Goal: Information Seeking & Learning: Learn about a topic

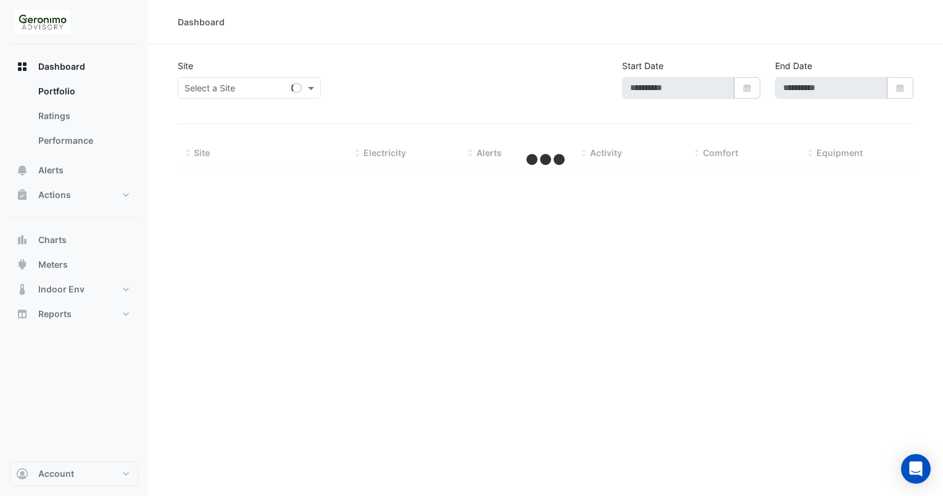
type input "**********"
select select "**"
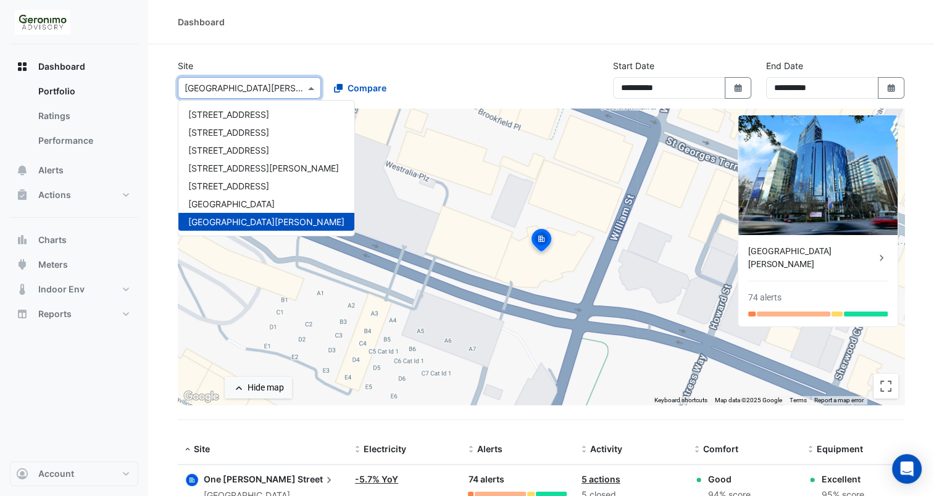
click at [312, 86] on span at bounding box center [312, 88] width 15 height 13
click at [282, 117] on div "[STREET_ADDRESS]" at bounding box center [266, 115] width 176 height 18
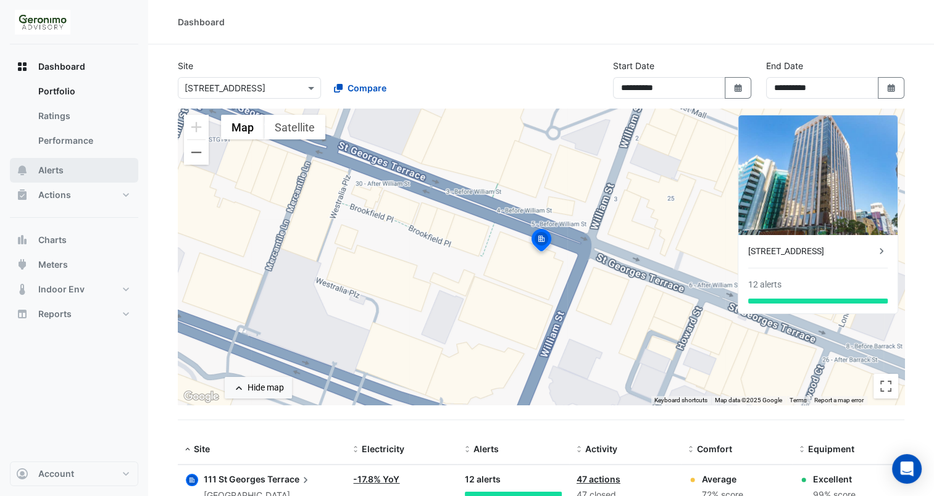
click at [99, 168] on button "Alerts" at bounding box center [74, 170] width 128 height 25
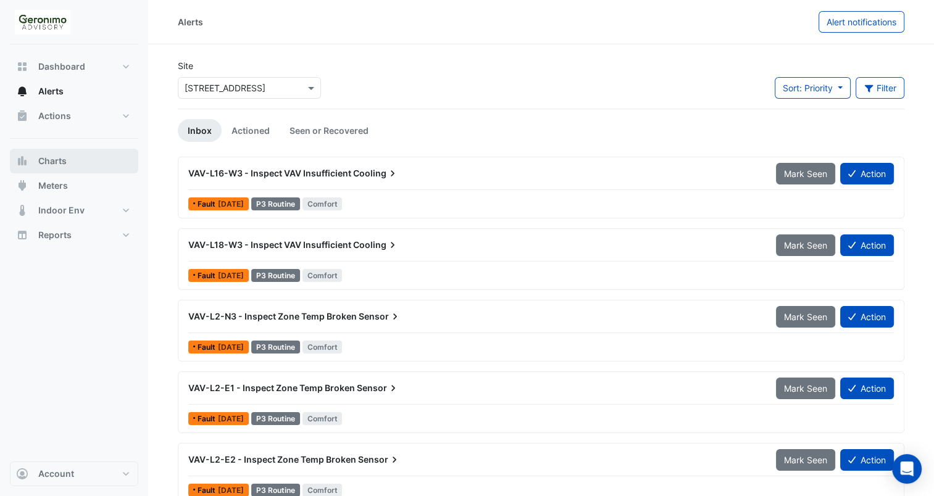
click at [57, 168] on button "Charts" at bounding box center [74, 161] width 128 height 25
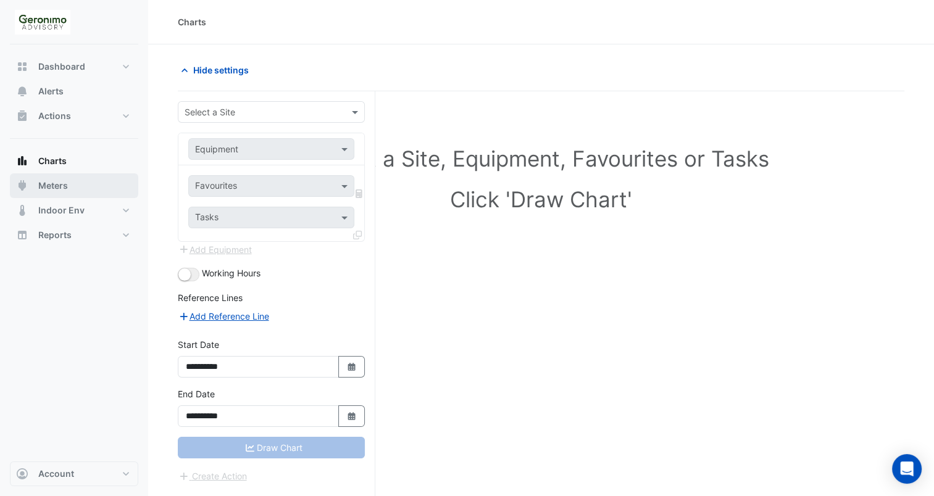
click at [62, 193] on button "Meters" at bounding box center [74, 185] width 128 height 25
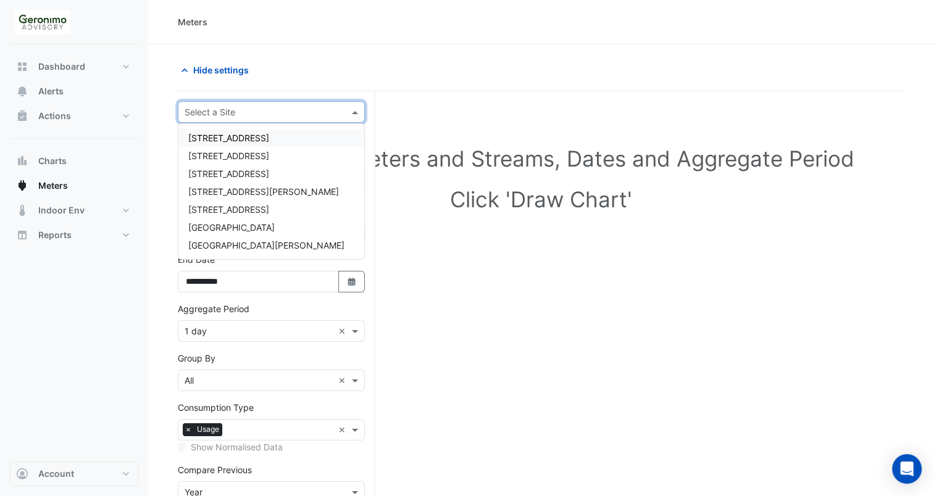
click at [272, 118] on div "Select a Site" at bounding box center [260, 112] width 165 height 13
click at [267, 141] on span "[STREET_ADDRESS]" at bounding box center [228, 138] width 81 height 10
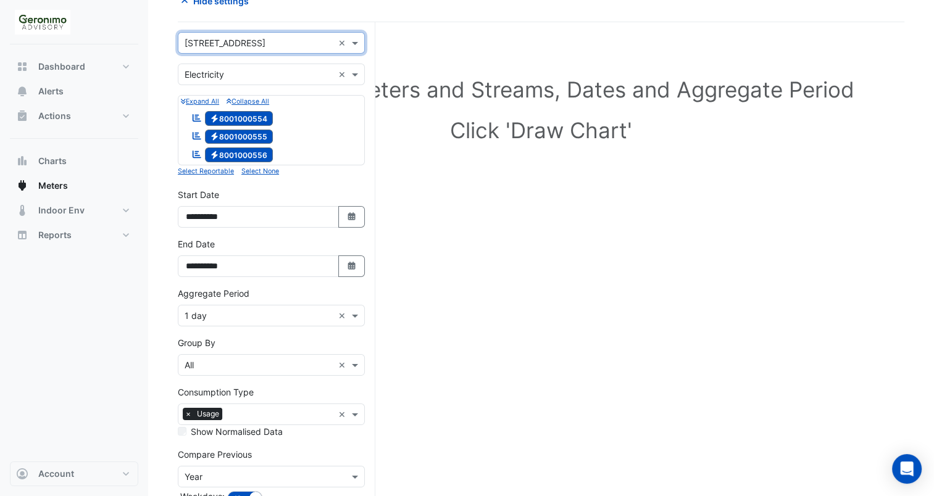
scroll to position [64, 0]
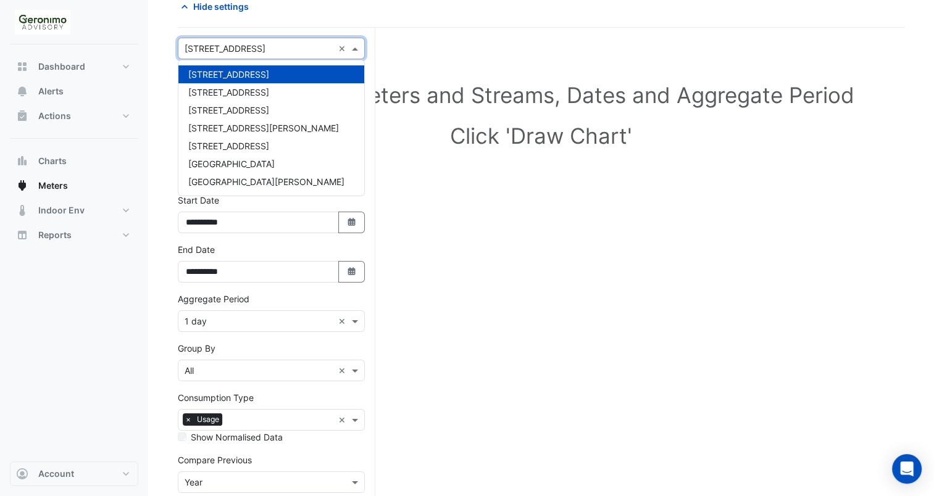
click at [311, 54] on div "× [STREET_ADDRESS]" at bounding box center [255, 48] width 155 height 13
click at [293, 98] on div "[STREET_ADDRESS]" at bounding box center [271, 92] width 186 height 18
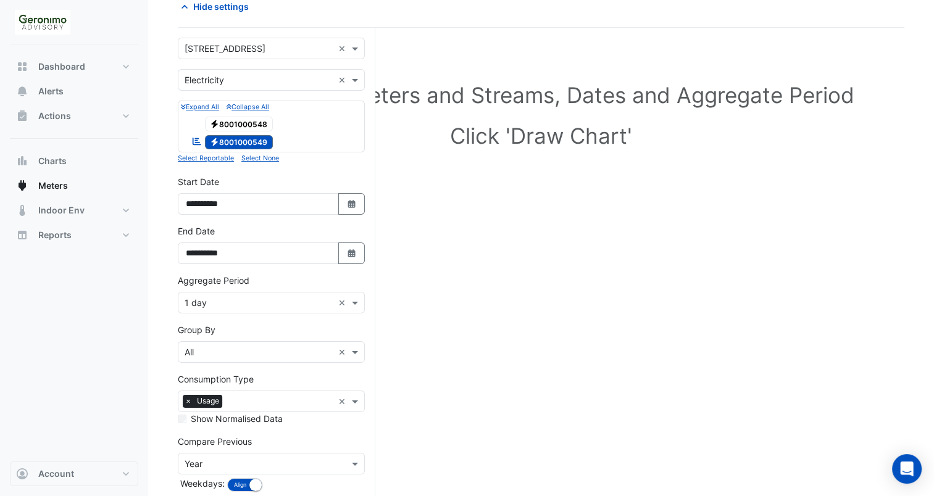
click at [257, 118] on span "Electricity 8001000548" at bounding box center [239, 124] width 69 height 15
click at [356, 211] on button "Select Date" at bounding box center [351, 204] width 27 height 22
select select "*"
select select "****"
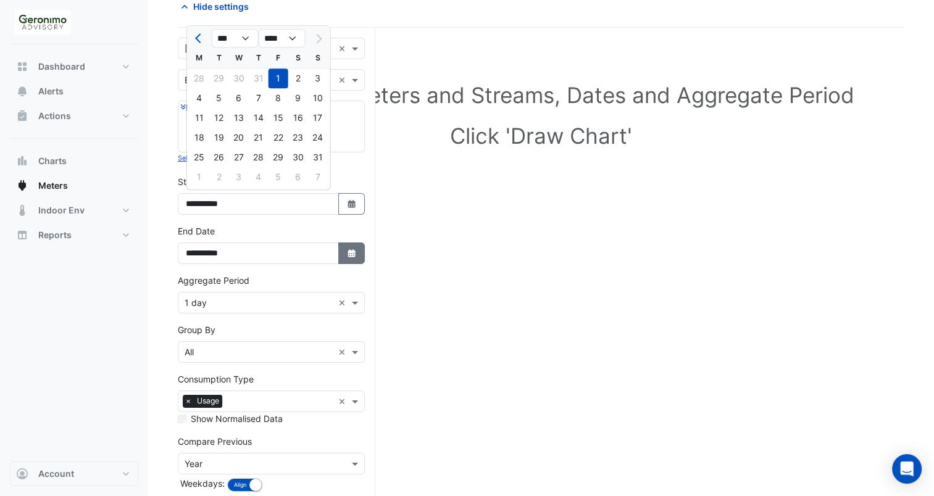
click at [351, 256] on fa-icon "Select Date" at bounding box center [351, 253] width 11 height 10
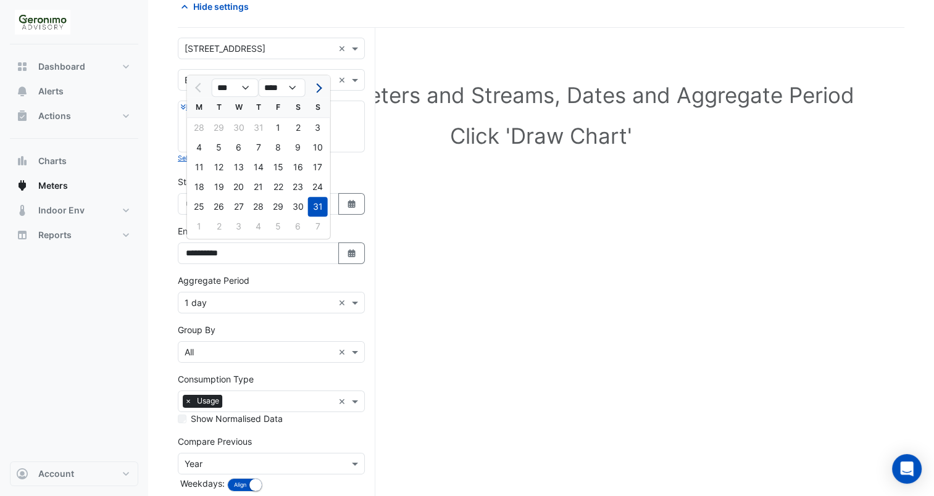
click at [317, 89] on span "Next month" at bounding box center [316, 87] width 9 height 9
select select "*"
click at [204, 185] on div "22" at bounding box center [200, 187] width 20 height 20
type input "**********"
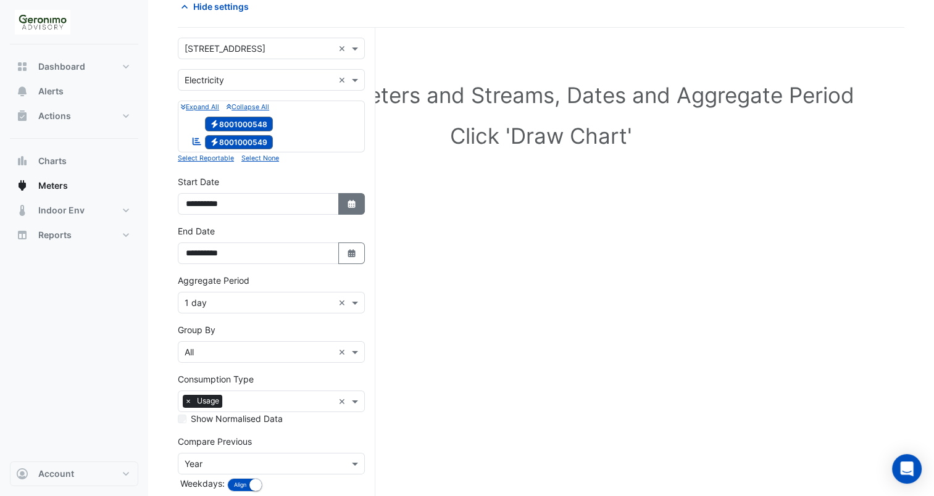
click at [346, 203] on icon "Select Date" at bounding box center [351, 204] width 11 height 9
select select "*"
select select "****"
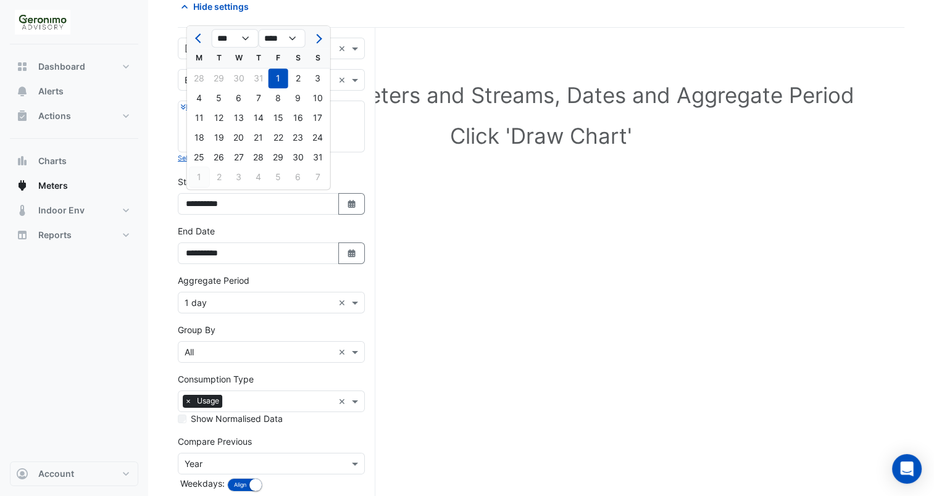
click at [198, 172] on div "1" at bounding box center [200, 177] width 20 height 20
type input "**********"
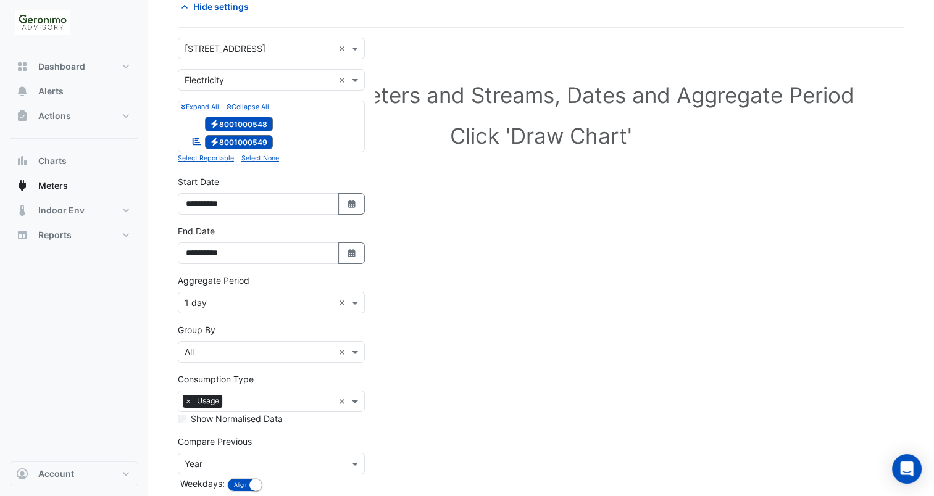
scroll to position [125, 0]
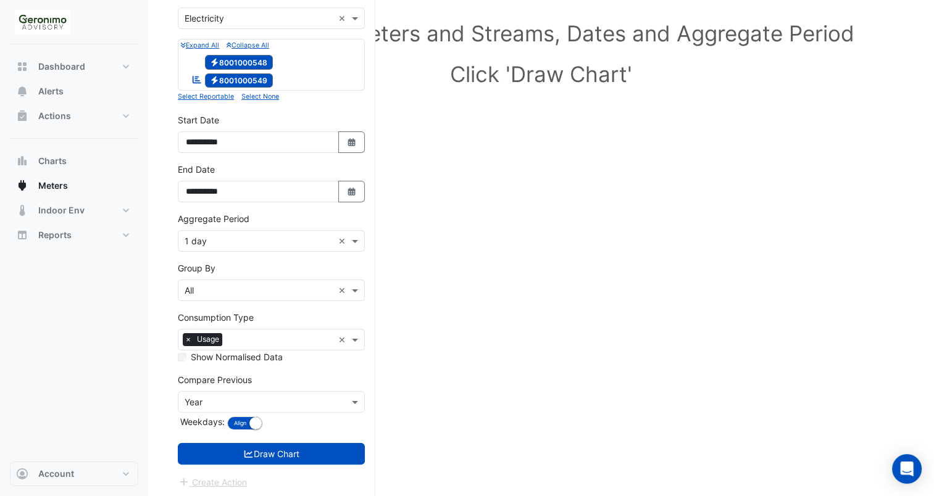
click at [292, 463] on form "**********" at bounding box center [271, 233] width 187 height 514
click at [298, 459] on button "Draw Chart" at bounding box center [271, 454] width 187 height 22
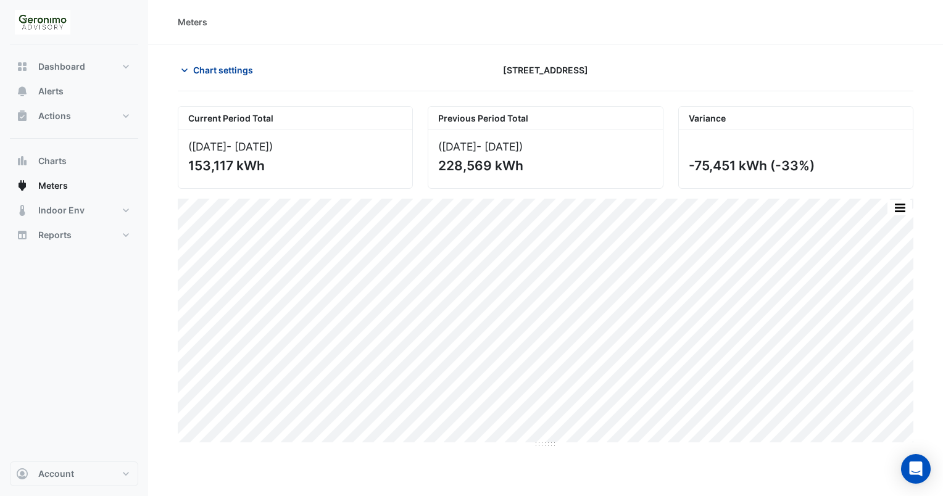
click at [185, 67] on icon "button" at bounding box center [184, 70] width 12 height 12
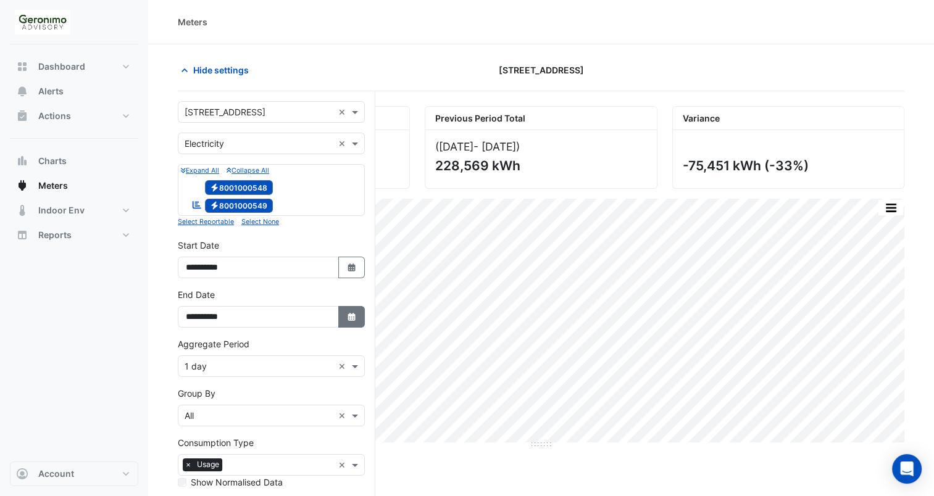
click at [342, 317] on button "Select Date" at bounding box center [351, 317] width 27 height 22
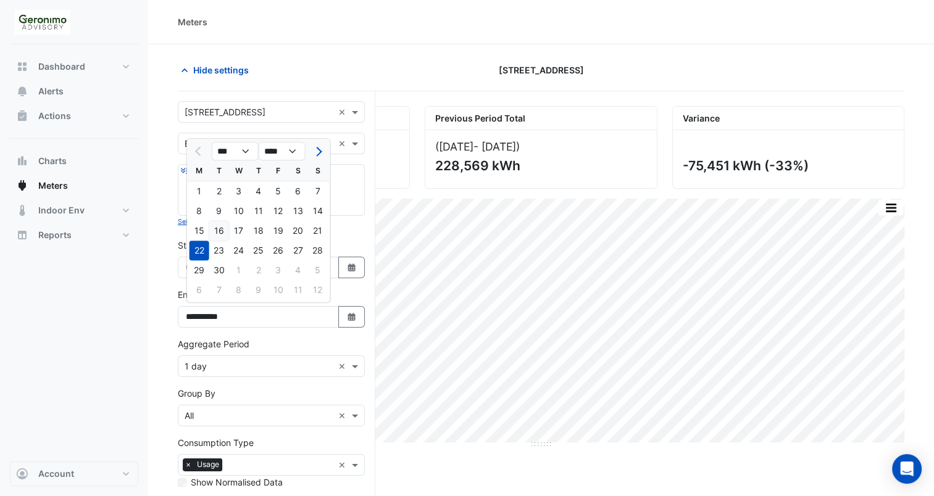
click at [225, 227] on div "16" at bounding box center [219, 231] width 20 height 20
type input "**********"
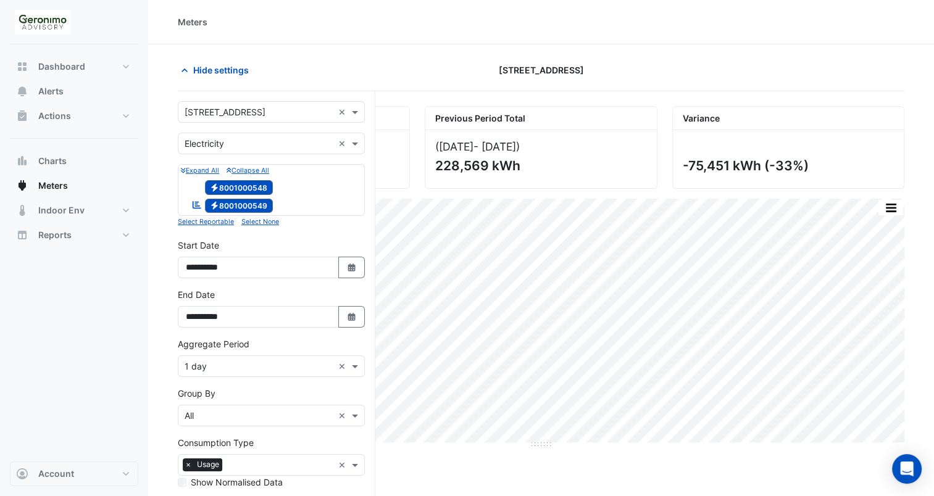
scroll to position [125, 0]
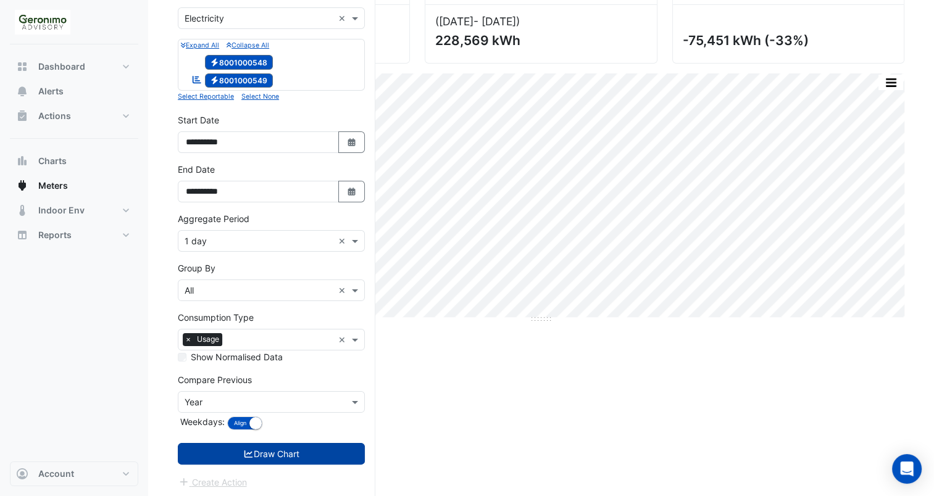
click at [288, 459] on button "Draw Chart" at bounding box center [271, 454] width 187 height 22
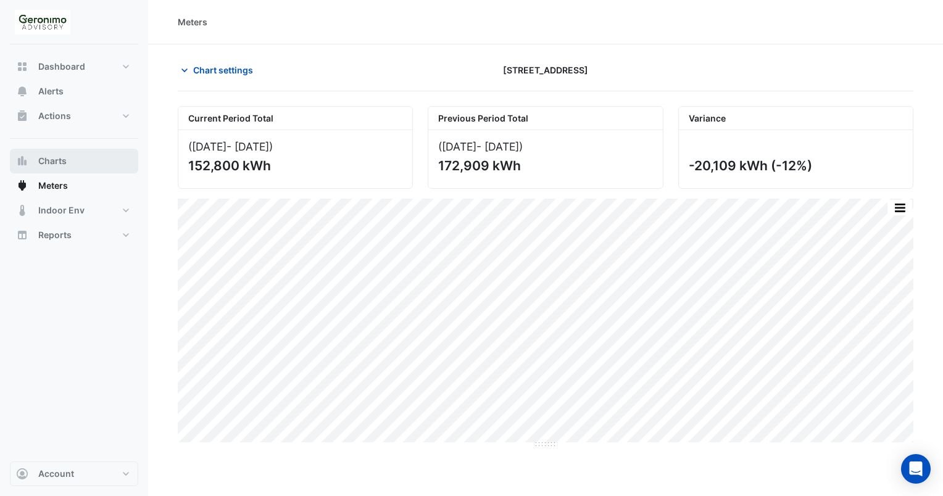
click at [72, 163] on button "Charts" at bounding box center [74, 161] width 128 height 25
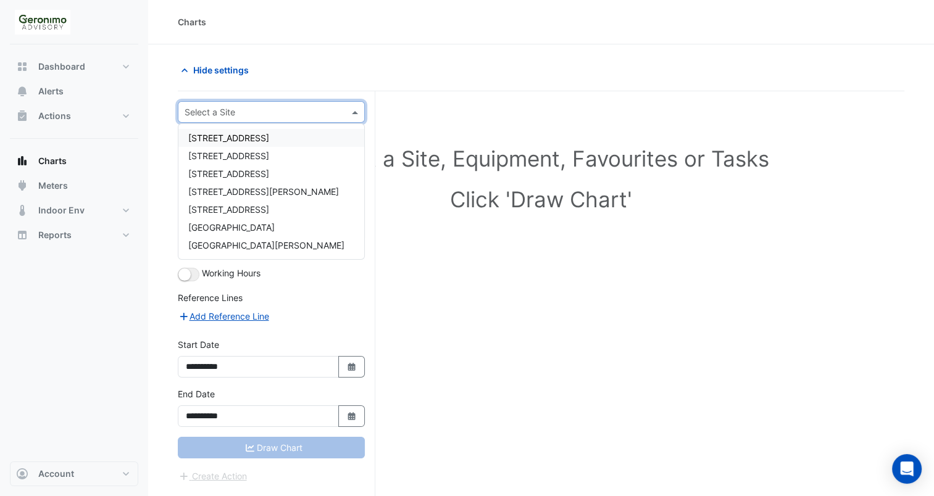
click at [360, 110] on span at bounding box center [356, 112] width 15 height 13
click at [269, 138] on span "[STREET_ADDRESS]" at bounding box center [228, 138] width 81 height 10
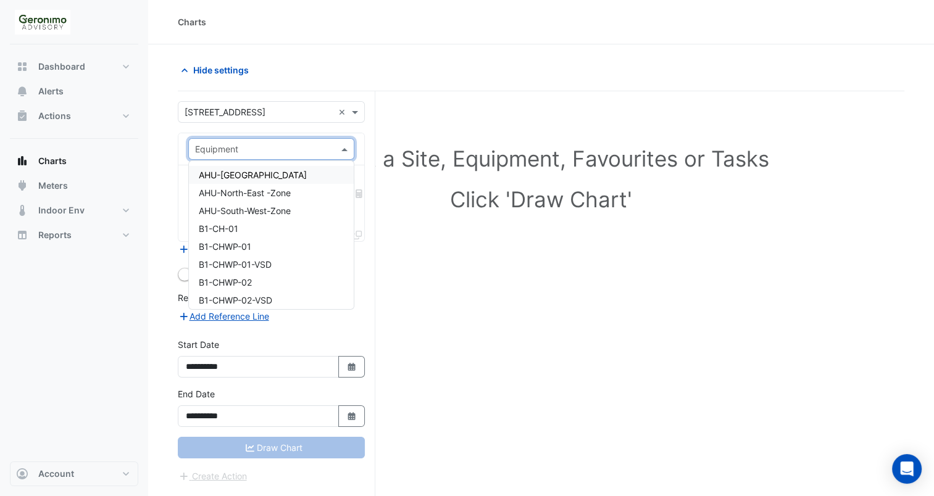
click at [349, 159] on div "Equipment" at bounding box center [271, 149] width 166 height 22
click at [278, 175] on div "AHU-[GEOGRAPHIC_DATA]" at bounding box center [271, 175] width 165 height 18
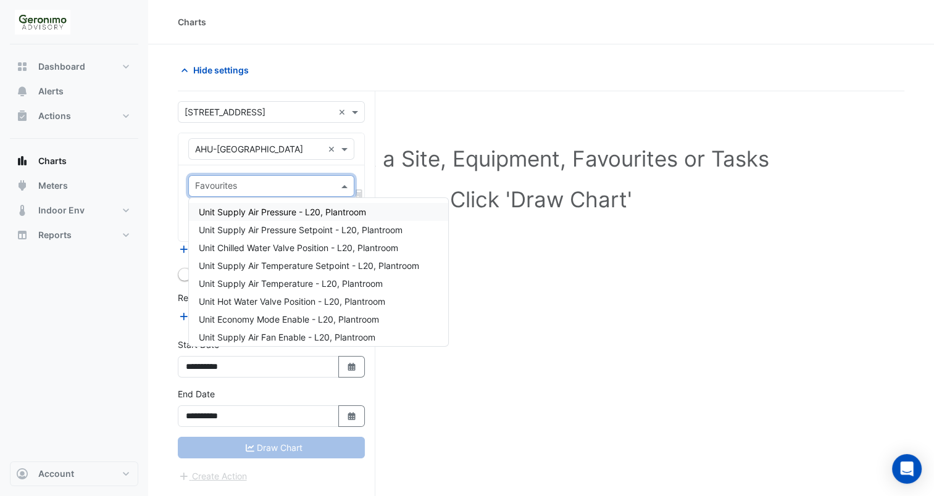
click at [331, 185] on input "text" at bounding box center [264, 187] width 138 height 13
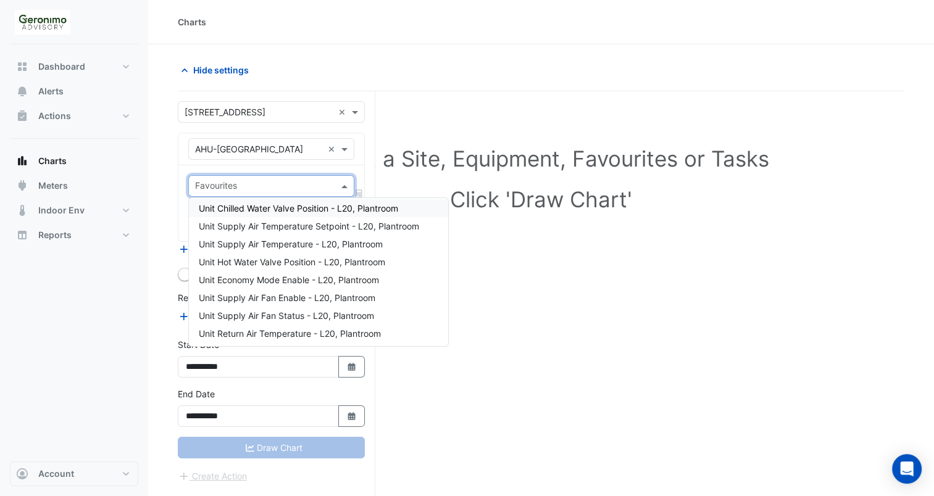
scroll to position [49, 0]
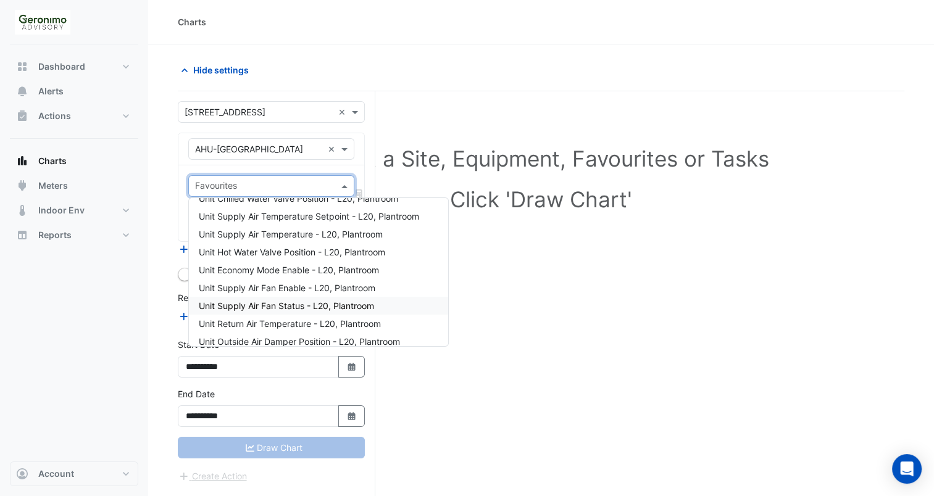
click at [309, 303] on span "Unit Supply Air Fan Status - L20, Plantroom" at bounding box center [286, 306] width 175 height 10
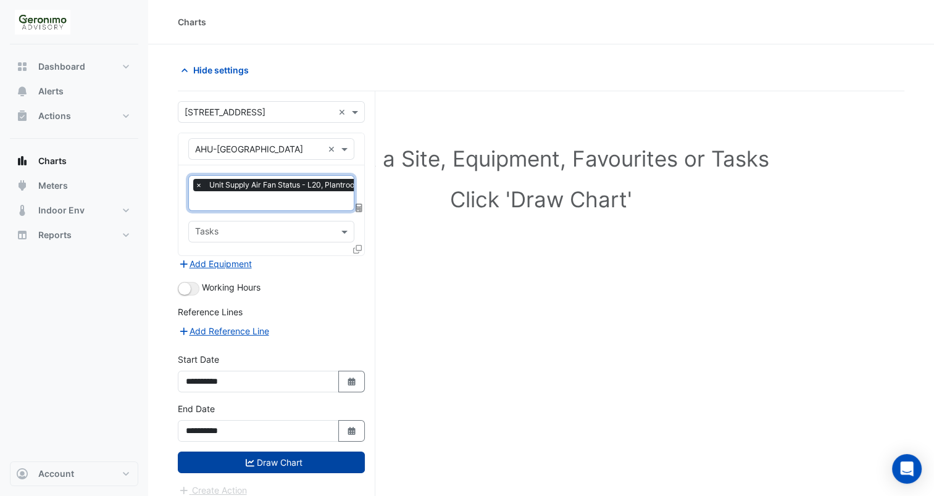
click at [296, 452] on button "Draw Chart" at bounding box center [271, 463] width 187 height 22
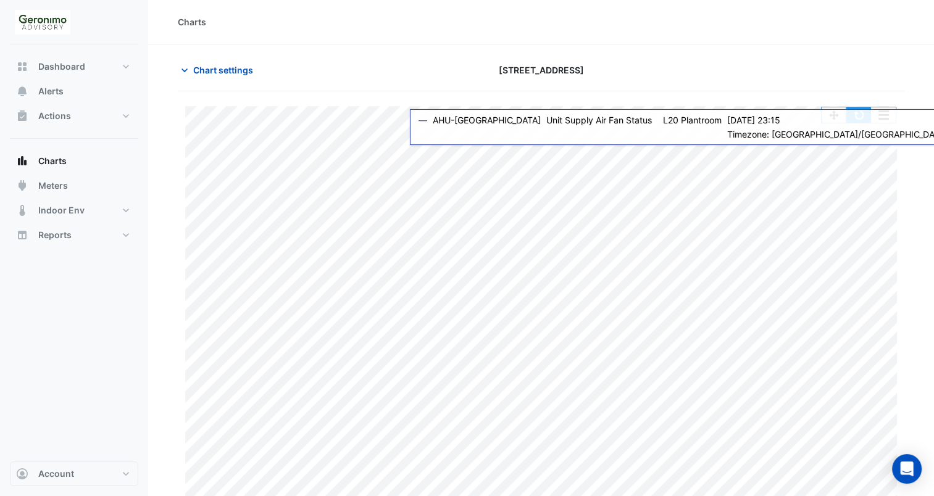
click at [858, 113] on button "button" at bounding box center [859, 114] width 25 height 15
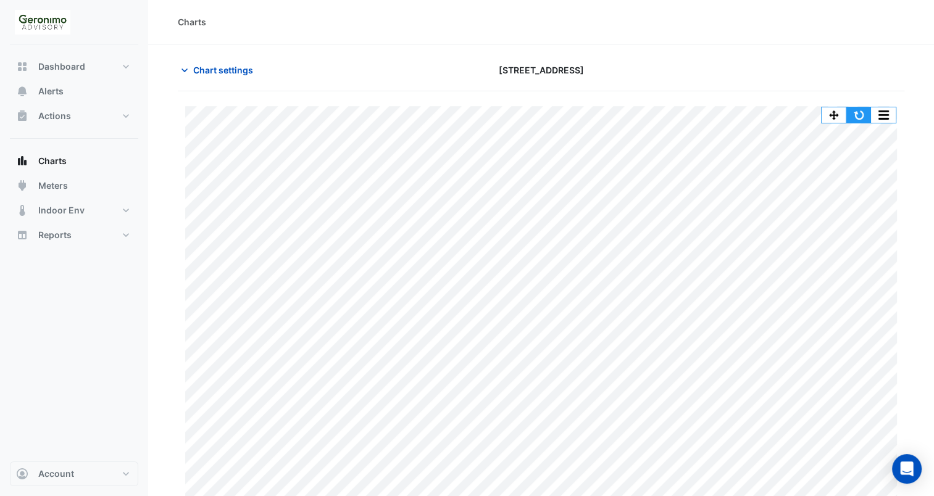
click at [851, 117] on button "button" at bounding box center [859, 114] width 25 height 15
click at [67, 160] on button "Charts" at bounding box center [74, 161] width 128 height 25
click at [190, 73] on icon "button" at bounding box center [184, 70] width 12 height 12
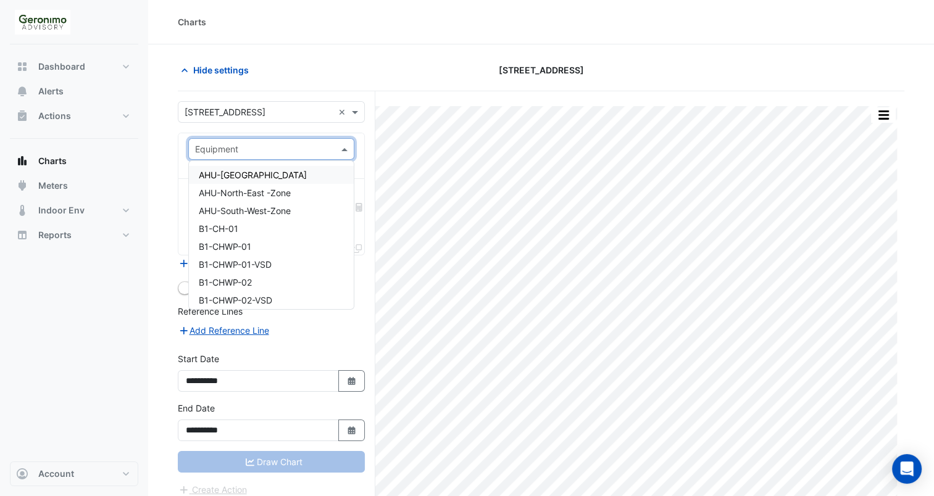
click at [343, 149] on span at bounding box center [345, 149] width 15 height 13
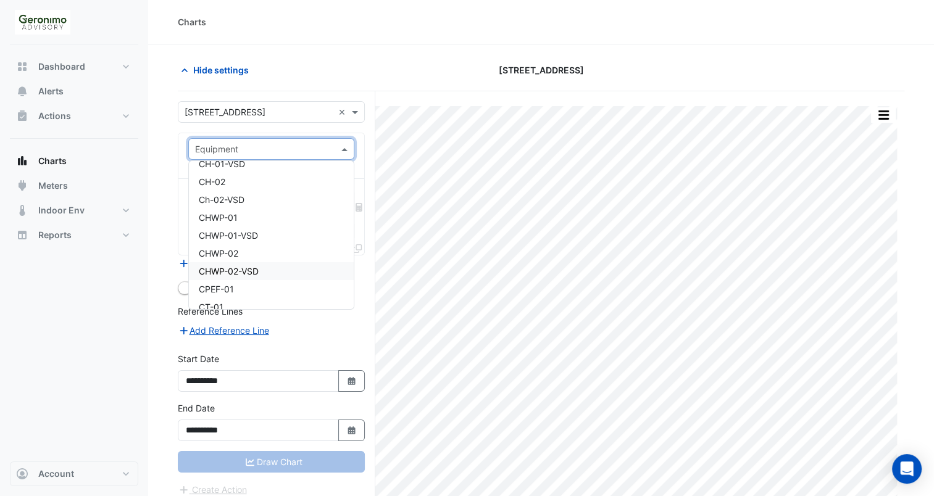
scroll to position [523, 0]
click at [225, 174] on div "CH-01" at bounding box center [271, 171] width 165 height 18
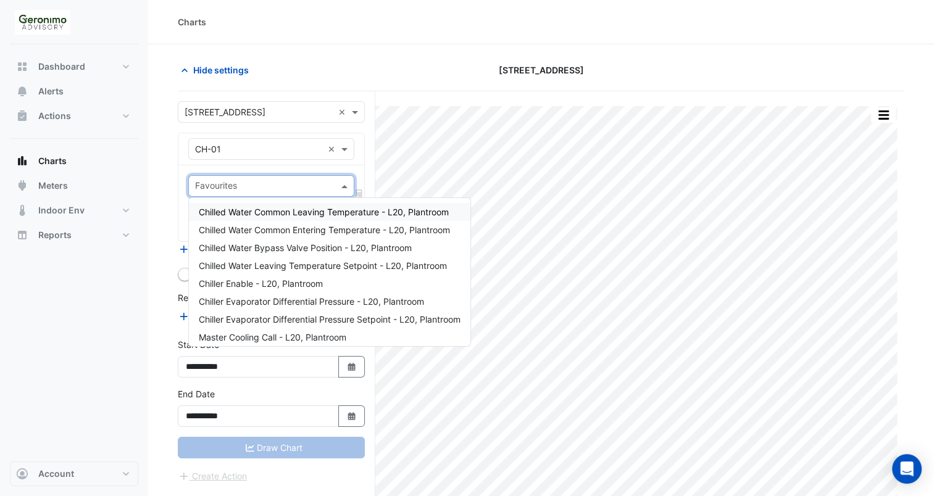
click at [287, 183] on input "text" at bounding box center [264, 187] width 138 height 13
click at [319, 227] on span "Chilled Water Common Entering Temperature - L20, Plantroom" at bounding box center [324, 230] width 251 height 10
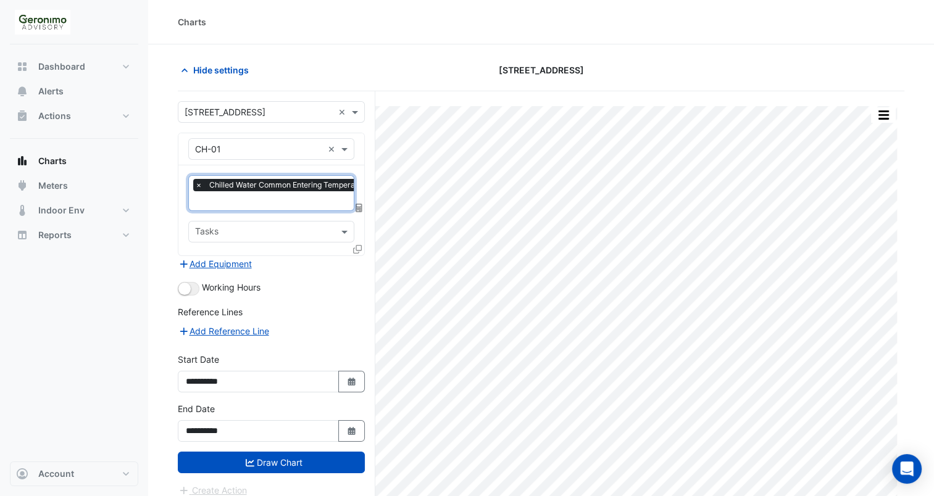
click at [291, 199] on input "text" at bounding box center [315, 202] width 241 height 13
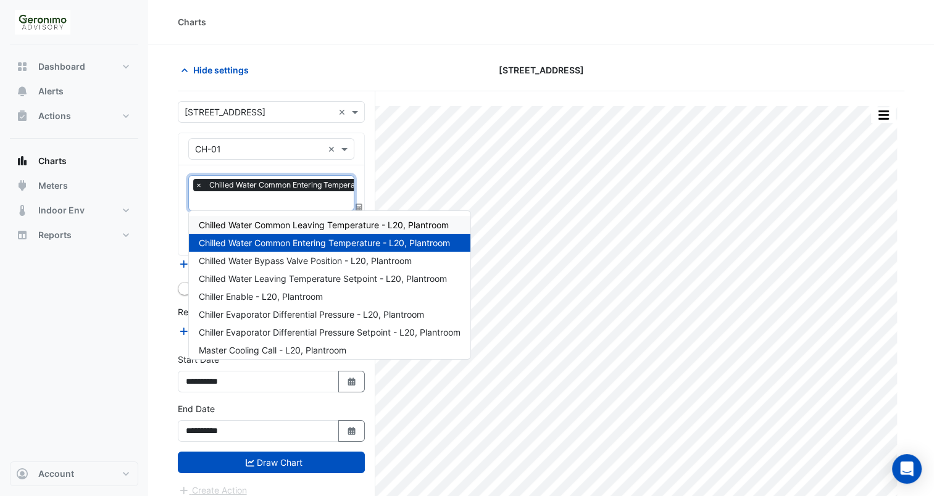
click at [312, 222] on span "Chilled Water Common Leaving Temperature - L20, Plantroom" at bounding box center [324, 225] width 250 height 10
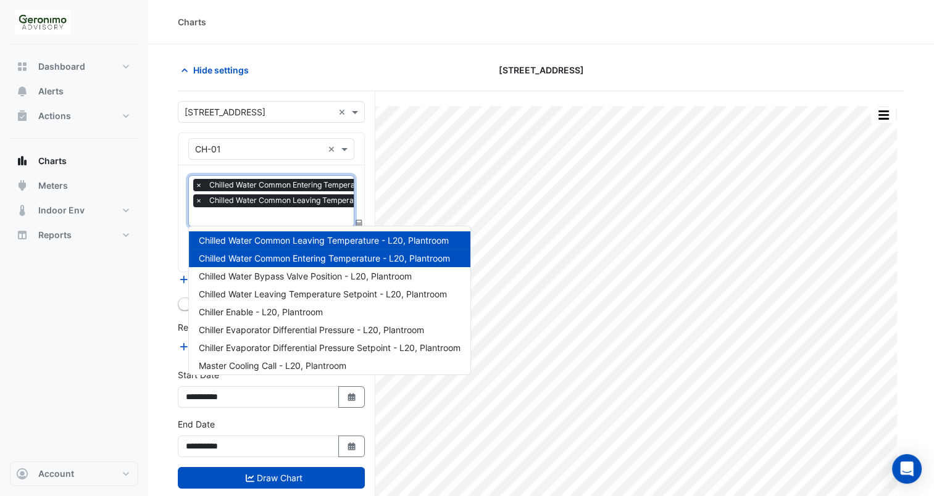
click at [312, 213] on input "text" at bounding box center [315, 218] width 241 height 13
click at [312, 273] on span "Chilled Water Bypass Valve Position - L20, Plantroom" at bounding box center [305, 276] width 213 height 10
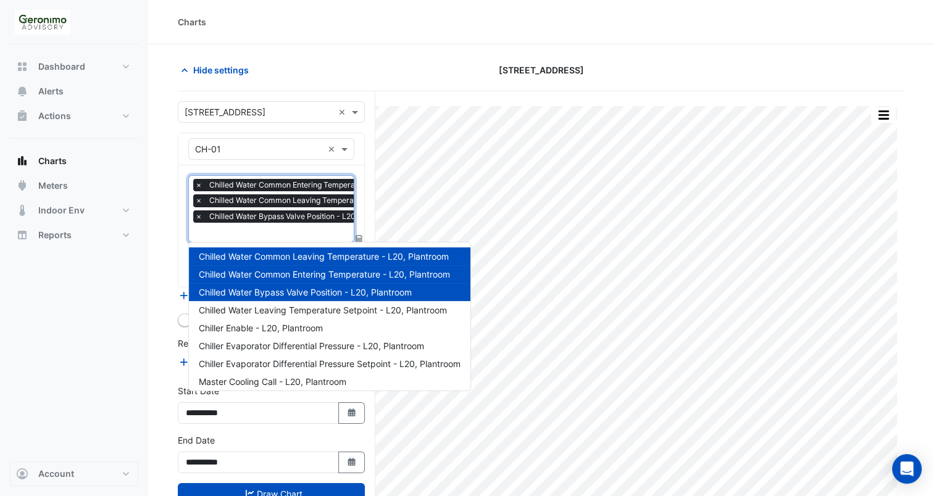
click at [311, 227] on input "text" at bounding box center [315, 233] width 241 height 13
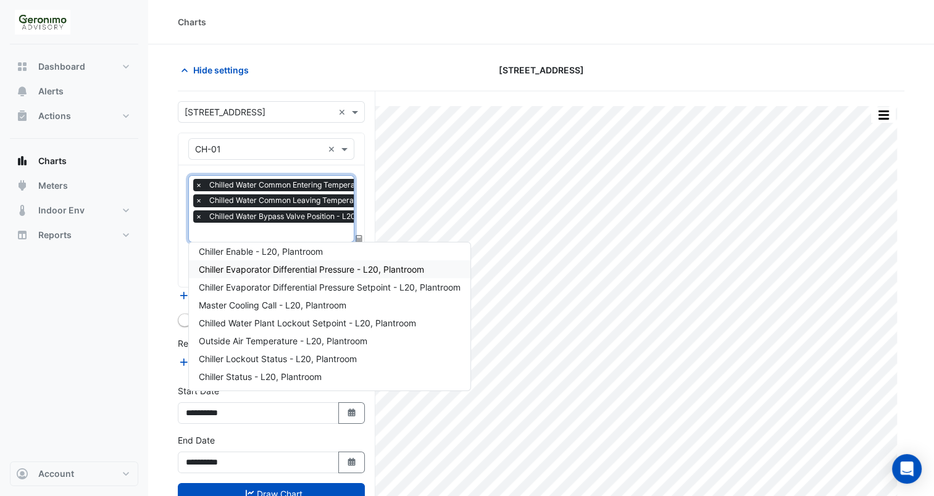
scroll to position [76, 0]
click at [295, 249] on span "Chiller Enable - L20, Plantroom" at bounding box center [261, 252] width 124 height 10
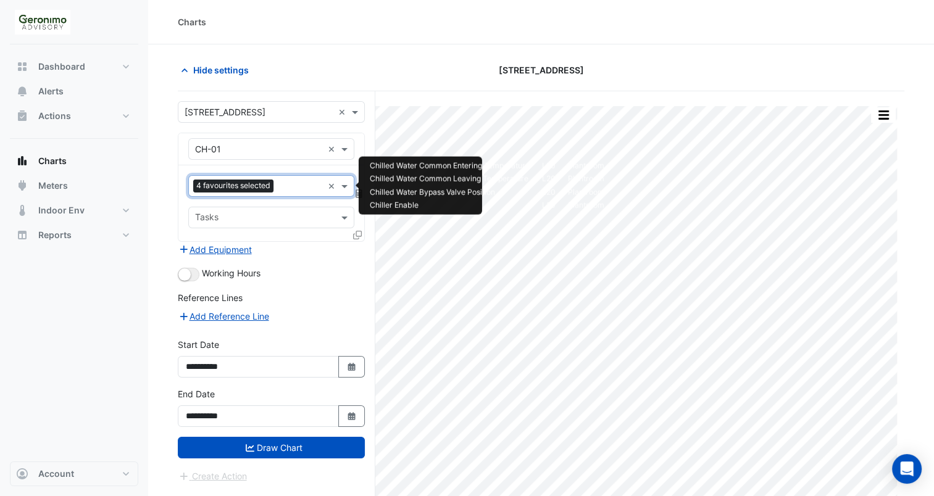
click at [297, 186] on input "text" at bounding box center [300, 187] width 44 height 13
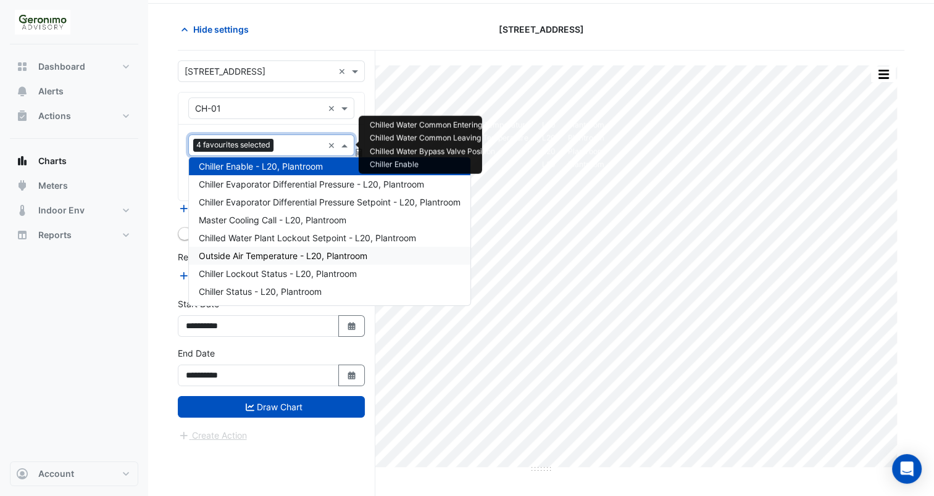
scroll to position [46, 0]
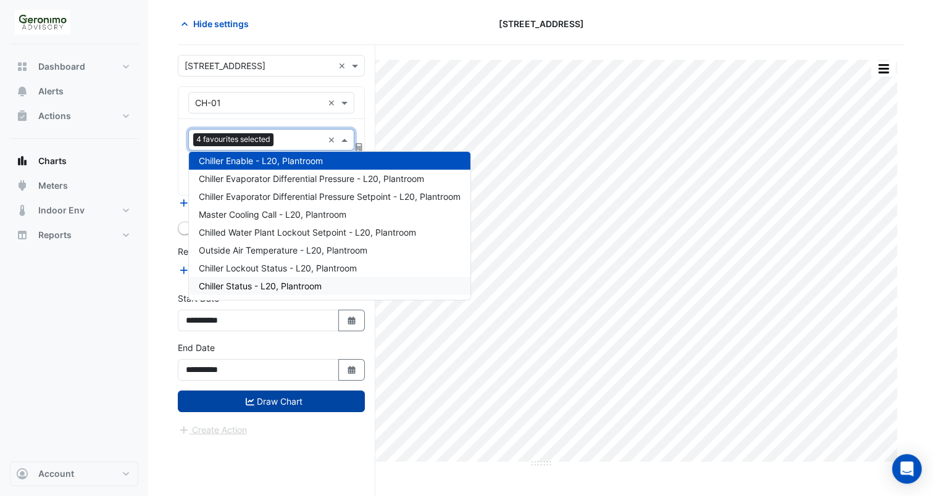
click at [316, 403] on button "Draw Chart" at bounding box center [271, 402] width 187 height 22
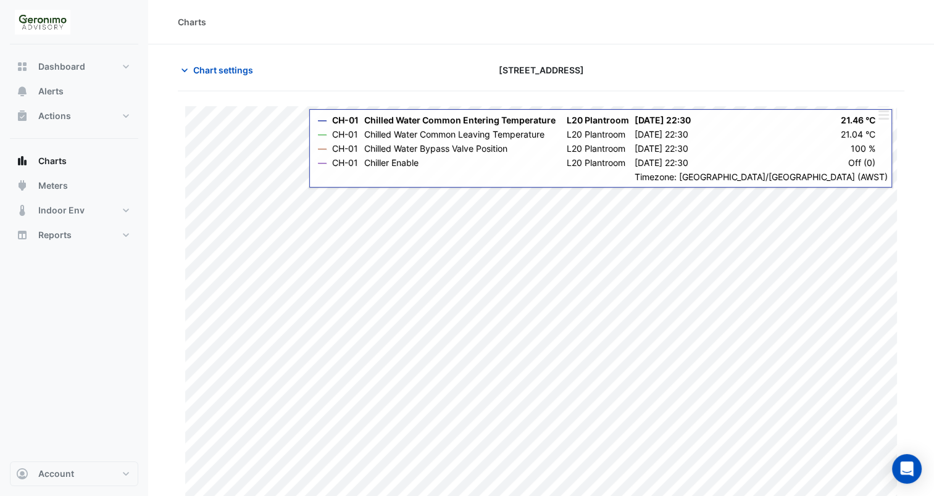
scroll to position [17, 0]
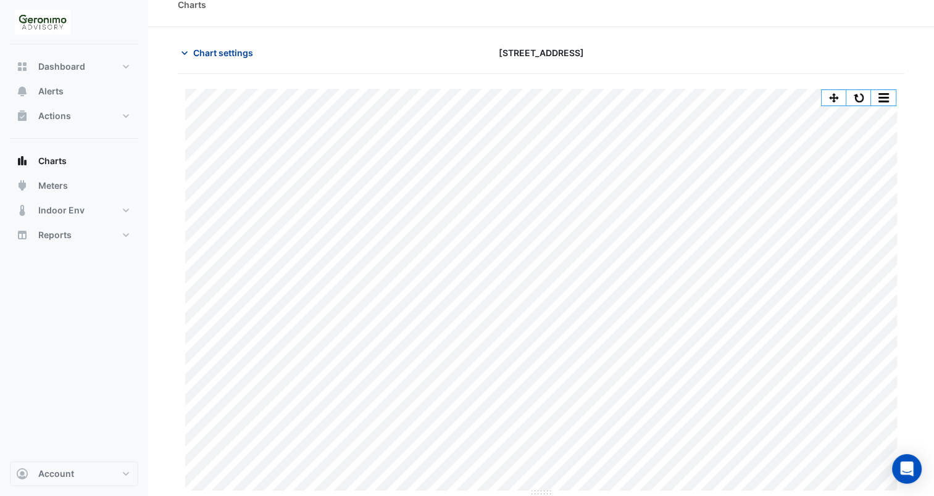
click at [184, 48] on icon "button" at bounding box center [184, 53] width 12 height 12
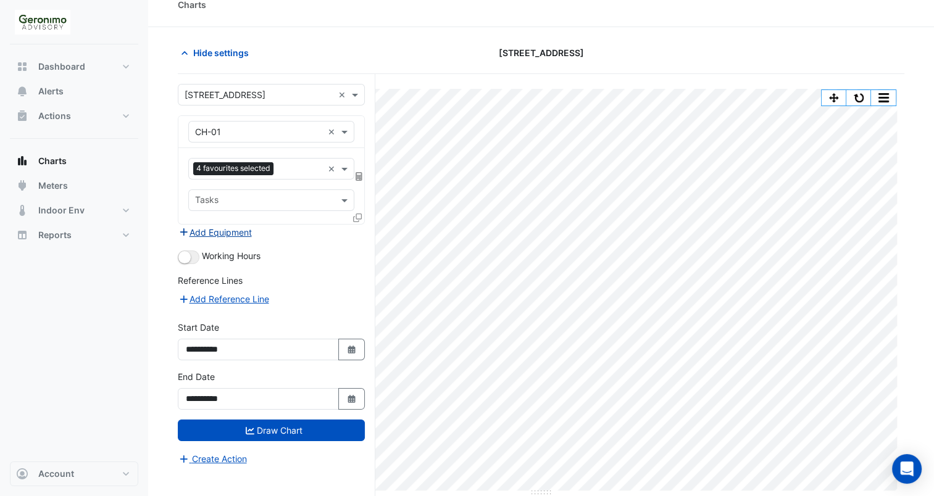
click at [210, 232] on button "Add Equipment" at bounding box center [215, 232] width 75 height 14
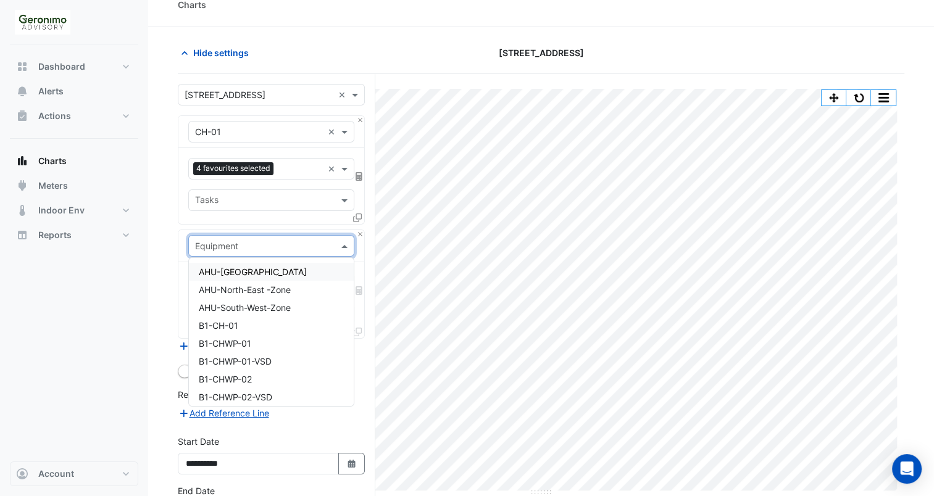
click at [212, 242] on input "text" at bounding box center [259, 246] width 128 height 13
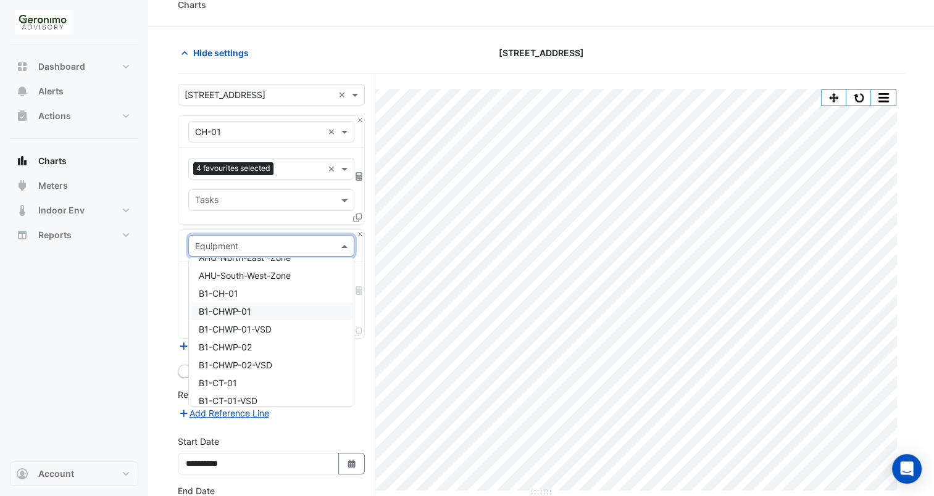
scroll to position [42, 0]
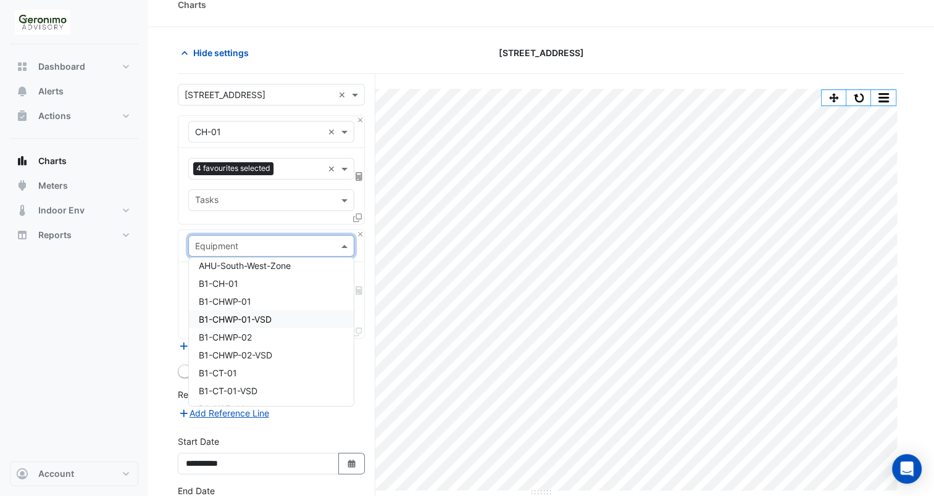
click at [245, 317] on span "B1-CHWP-01-VSD" at bounding box center [235, 319] width 73 height 10
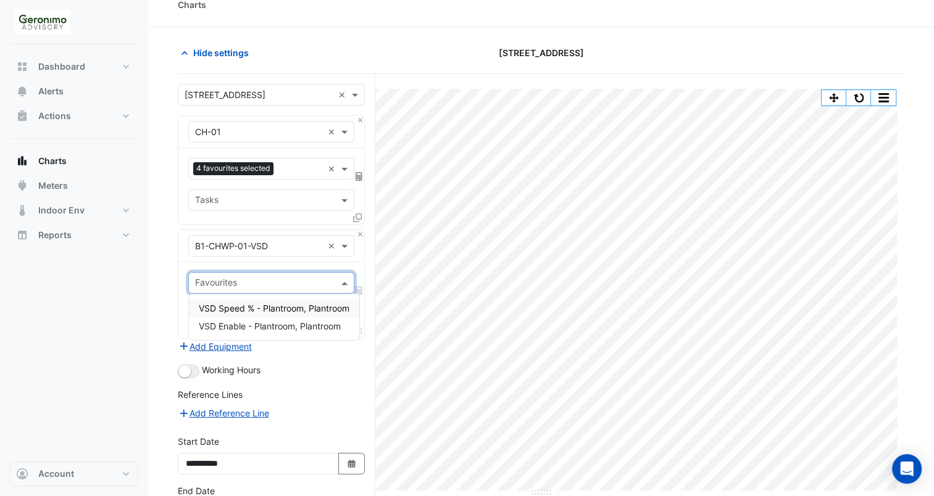
click at [267, 284] on input "text" at bounding box center [264, 284] width 138 height 13
click at [273, 307] on span "VSD Speed % - Plantroom, Plantroom" at bounding box center [274, 308] width 151 height 10
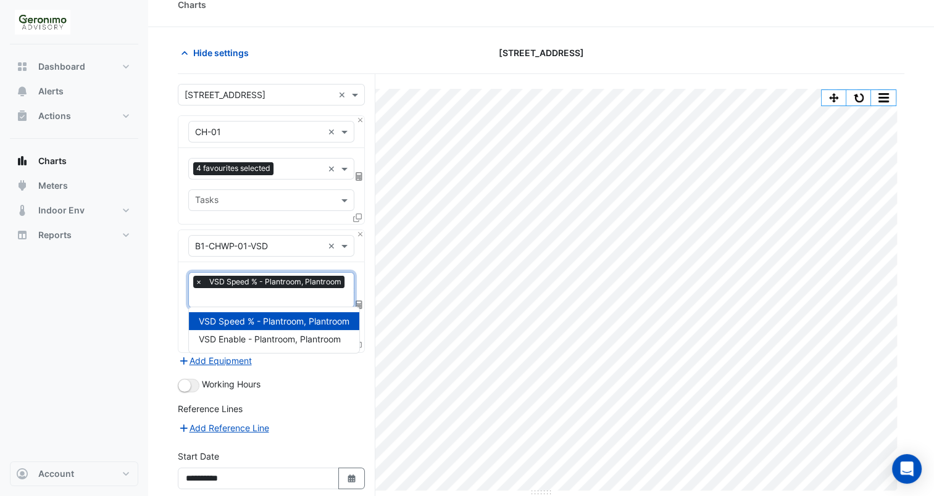
click at [277, 299] on input "text" at bounding box center [271, 299] width 153 height 13
click at [264, 346] on div "VSD Enable - Plantroom, Plantroom" at bounding box center [274, 339] width 170 height 18
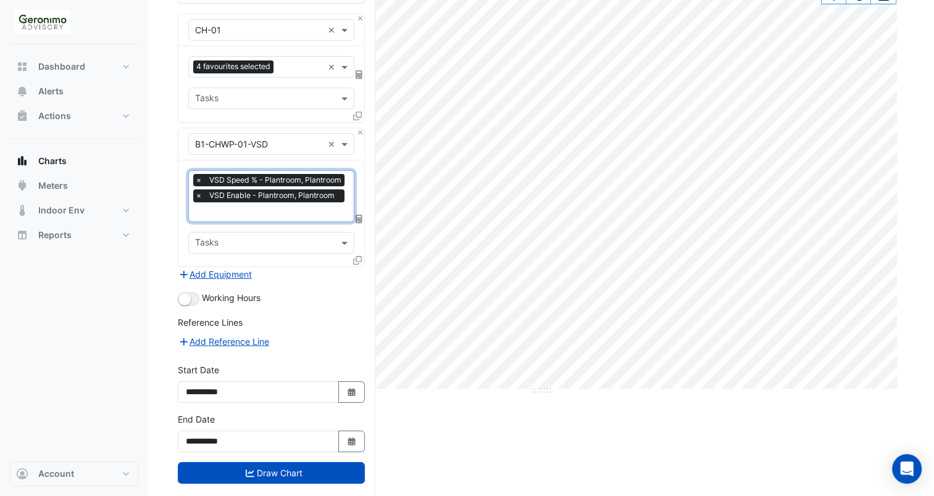
scroll to position [136, 0]
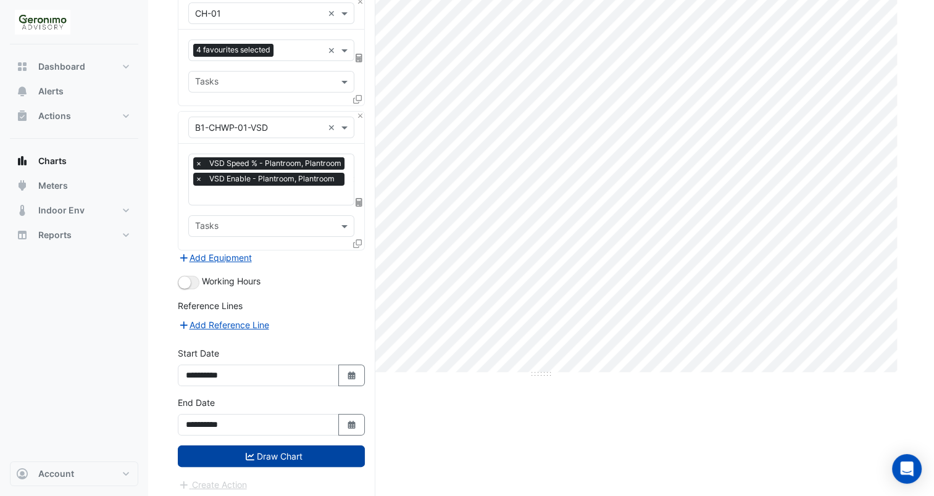
click at [267, 449] on button "Draw Chart" at bounding box center [271, 457] width 187 height 22
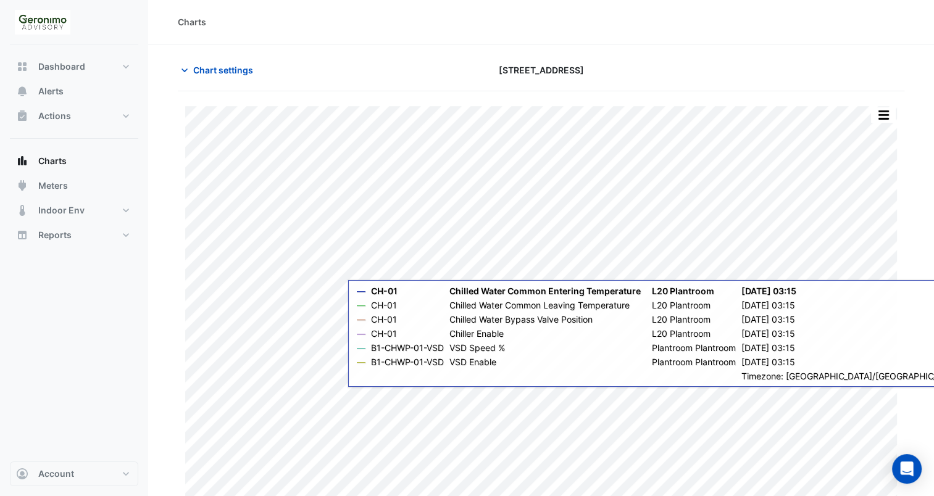
scroll to position [17, 0]
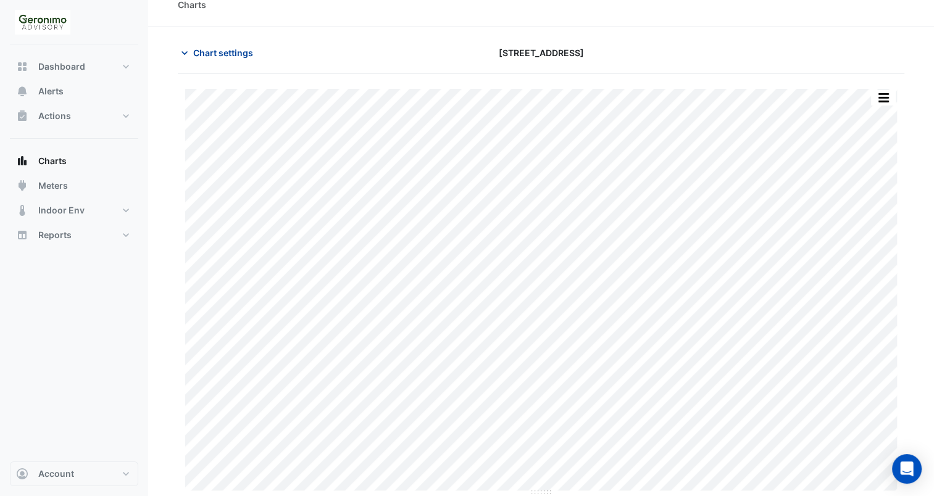
click at [188, 56] on icon "button" at bounding box center [184, 53] width 12 height 12
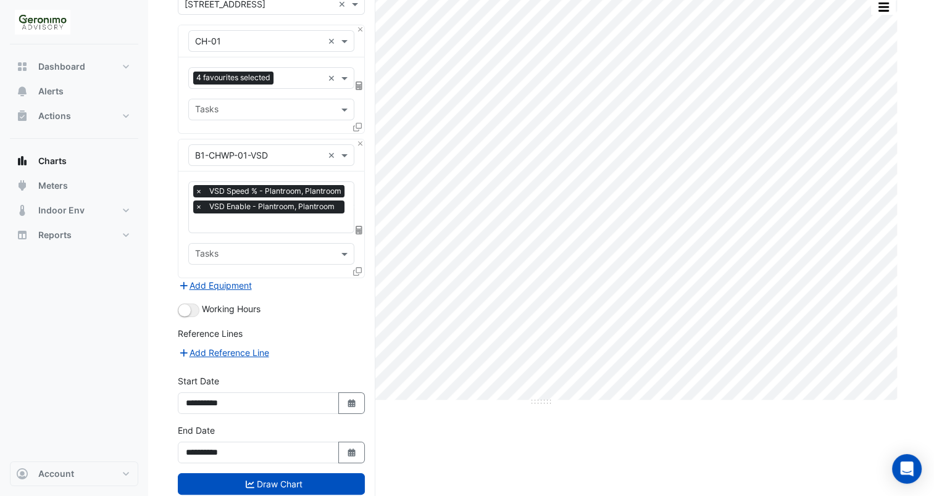
scroll to position [136, 0]
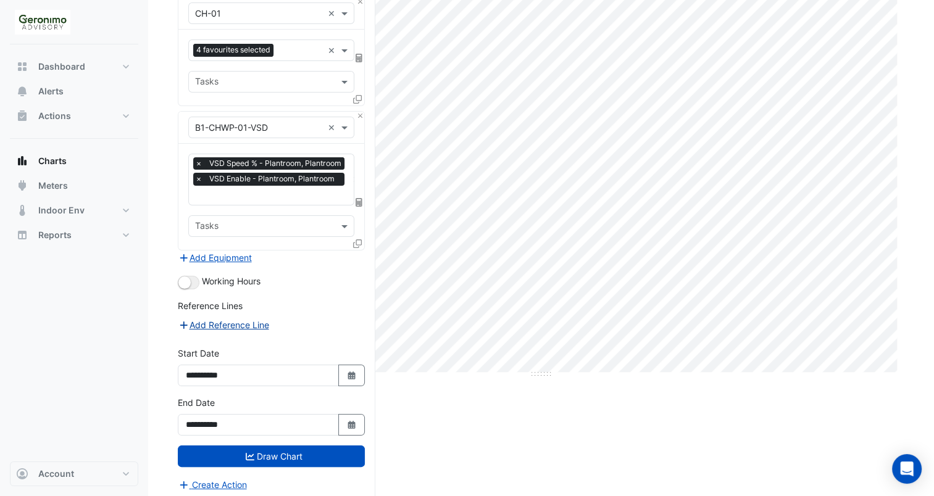
click at [225, 324] on button "Add Reference Line" at bounding box center [224, 325] width 92 height 14
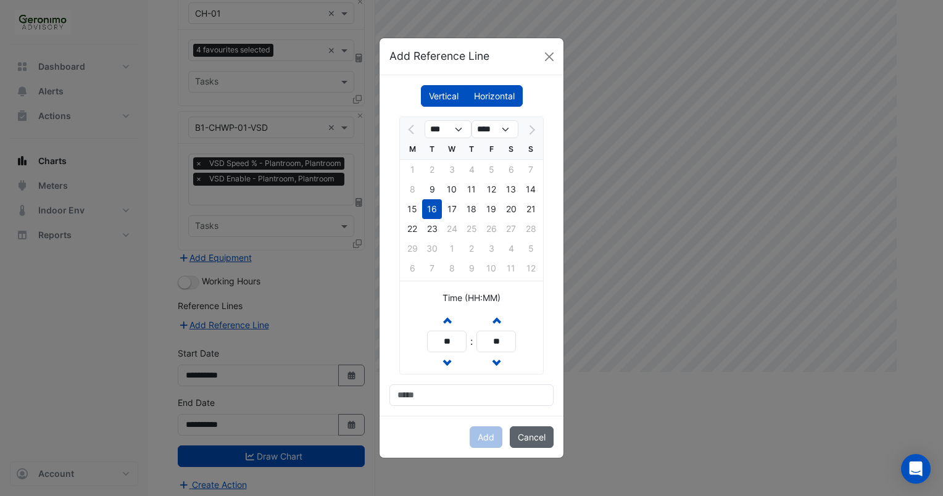
click at [521, 437] on button "Cancel" at bounding box center [532, 438] width 44 height 22
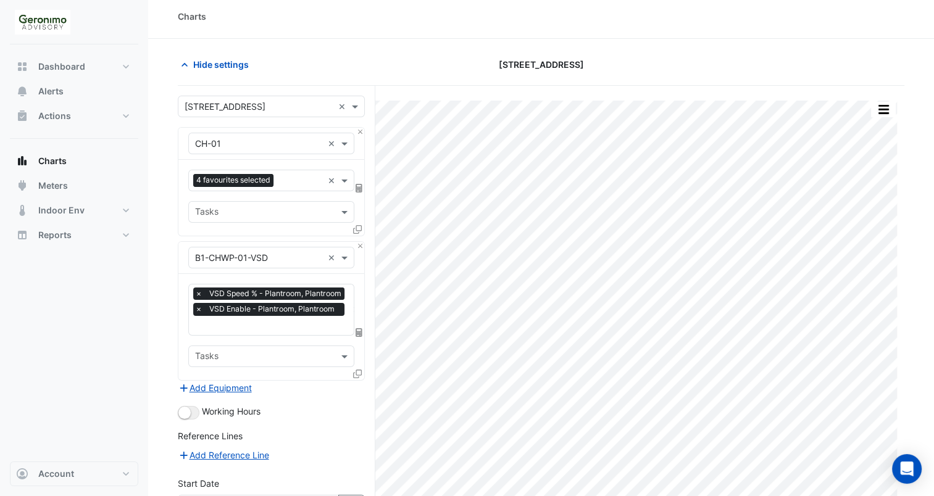
scroll to position [0, 0]
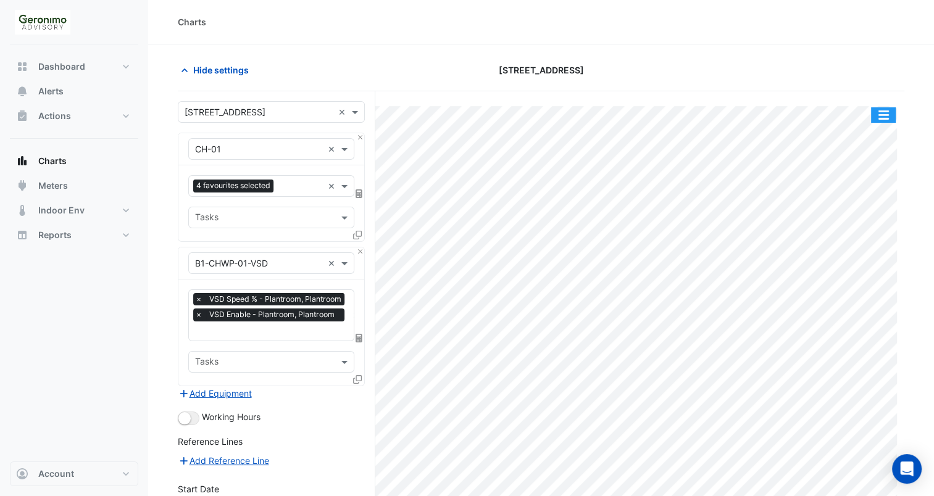
click at [883, 111] on button "button" at bounding box center [883, 114] width 25 height 15
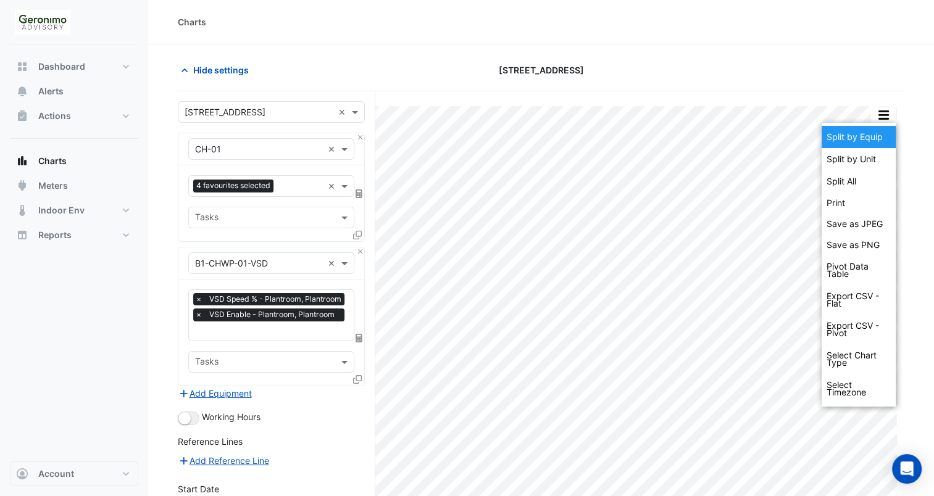
click at [872, 130] on div "Split by Equip" at bounding box center [859, 137] width 74 height 22
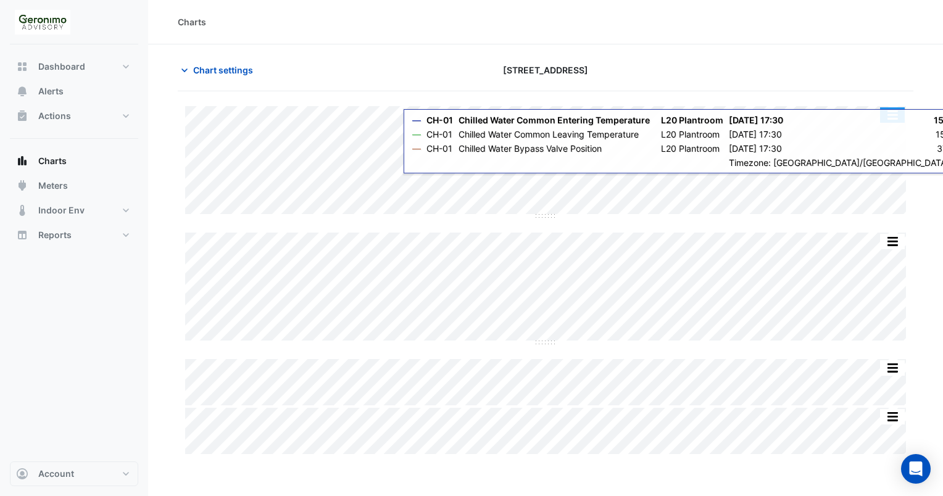
click at [893, 111] on button "button" at bounding box center [892, 114] width 25 height 15
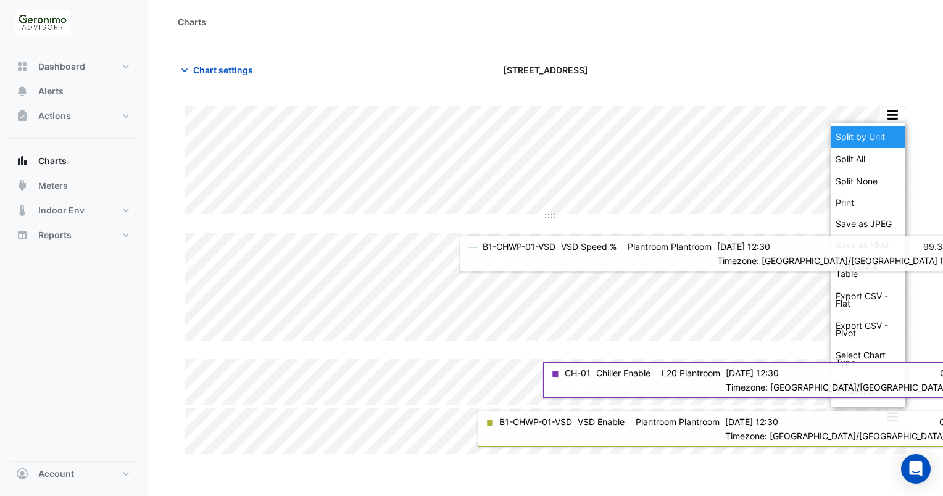
click at [878, 138] on div "Split by Unit" at bounding box center [868, 137] width 74 height 22
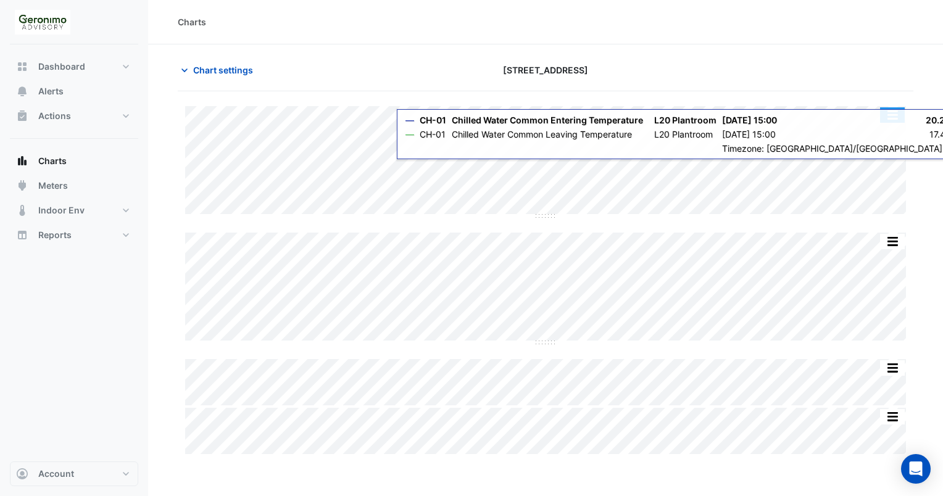
click at [891, 111] on button "button" at bounding box center [892, 114] width 25 height 15
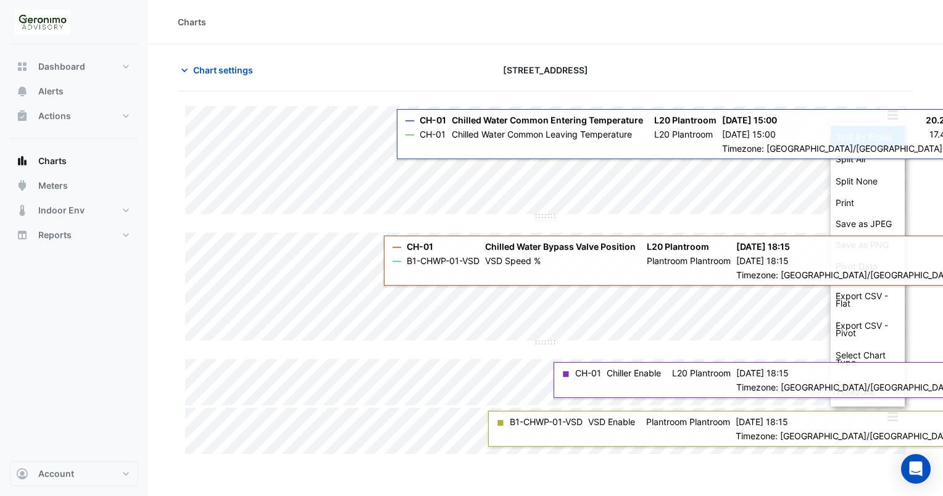
click at [889, 138] on div "Split by Equip" at bounding box center [868, 137] width 74 height 22
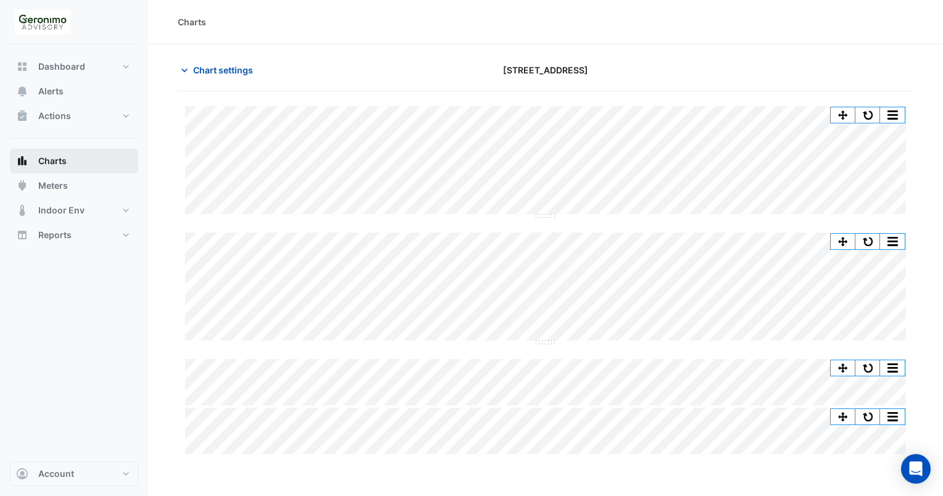
click at [128, 163] on button "Charts" at bounding box center [74, 161] width 128 height 25
click at [187, 70] on icon "button" at bounding box center [184, 70] width 12 height 12
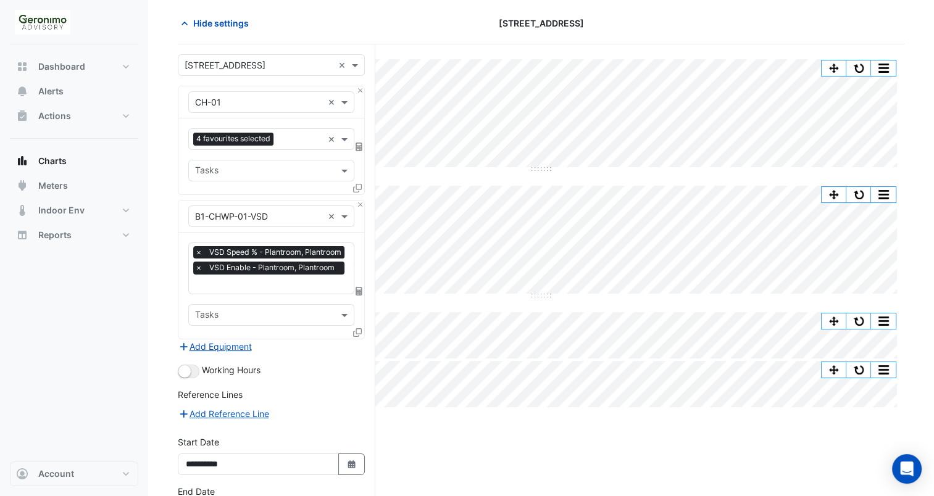
scroll to position [42, 0]
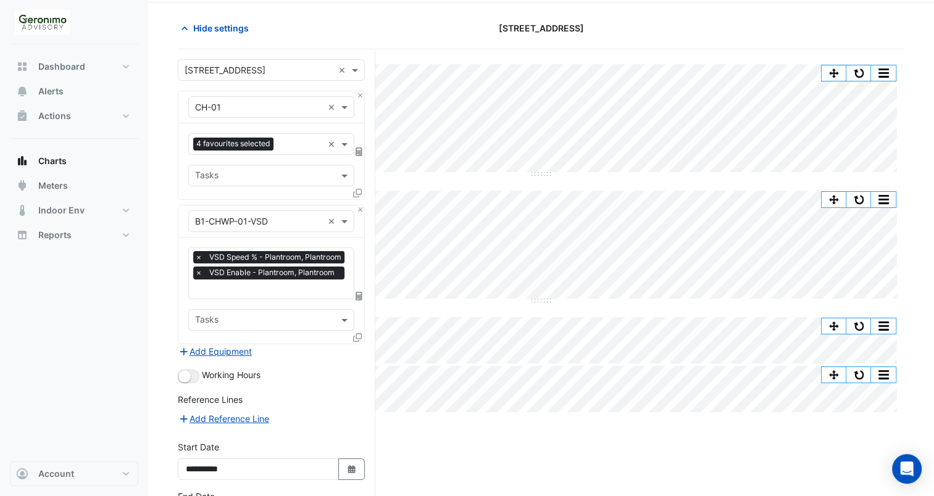
click at [356, 333] on icon at bounding box center [357, 337] width 9 height 9
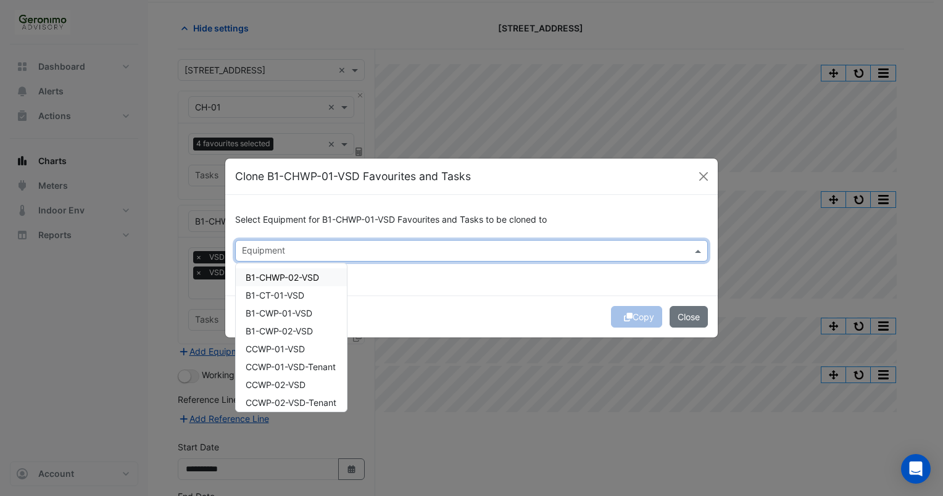
click at [320, 249] on input "text" at bounding box center [464, 252] width 445 height 13
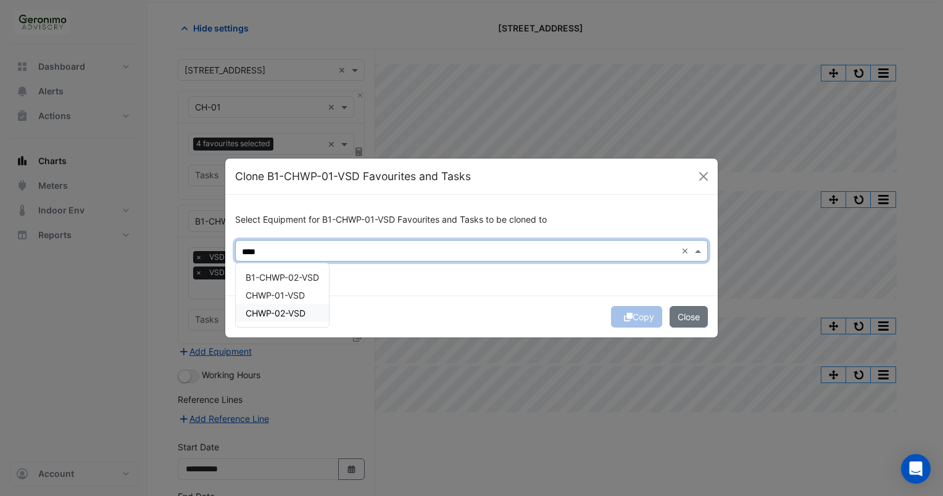
click at [293, 311] on span "CHWP-02-VSD" at bounding box center [276, 313] width 60 height 10
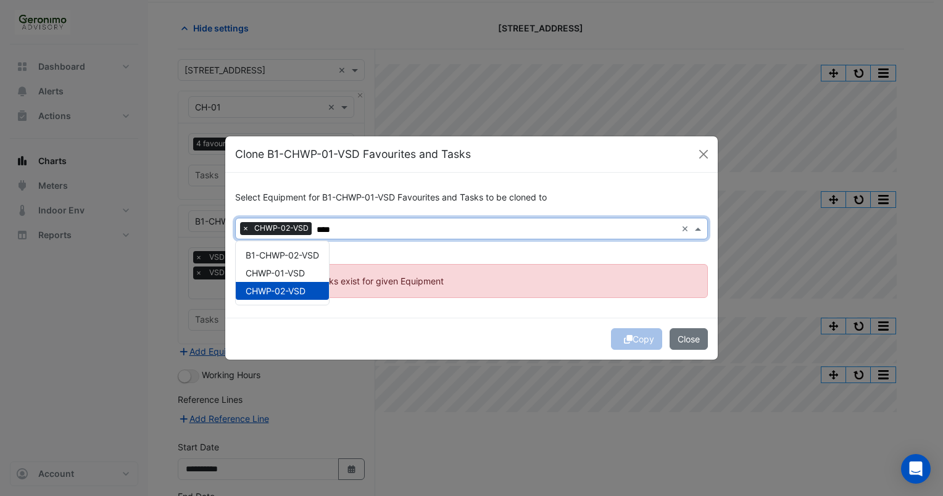
click at [305, 285] on div "CHWP-02-VSD" at bounding box center [282, 291] width 93 height 18
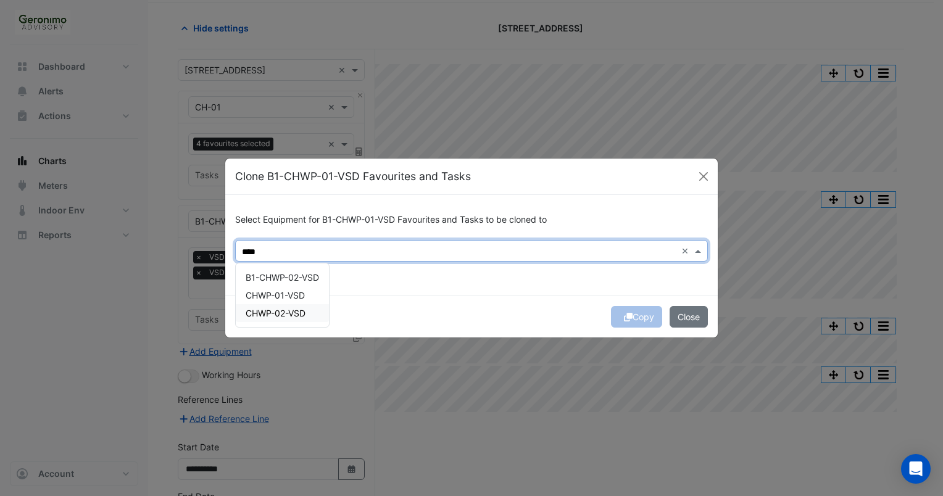
click at [301, 309] on span "CHWP-02-VSD" at bounding box center [276, 313] width 60 height 10
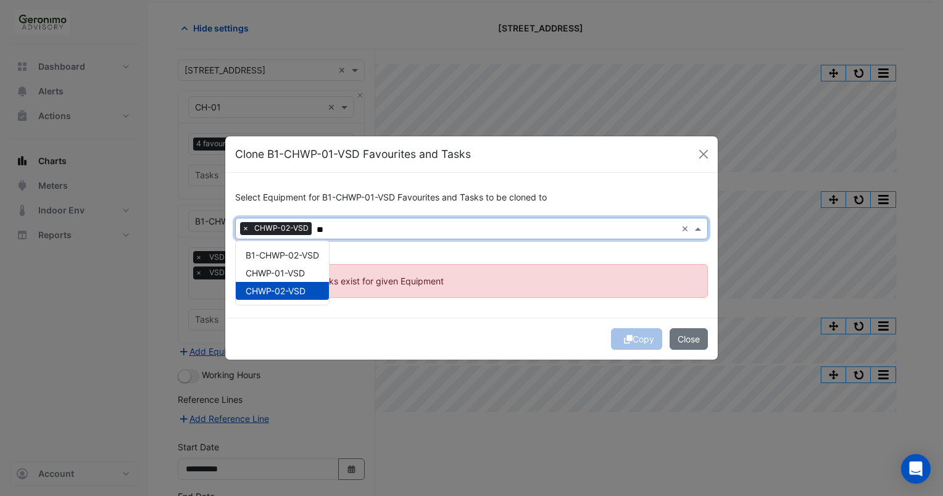
type input "*"
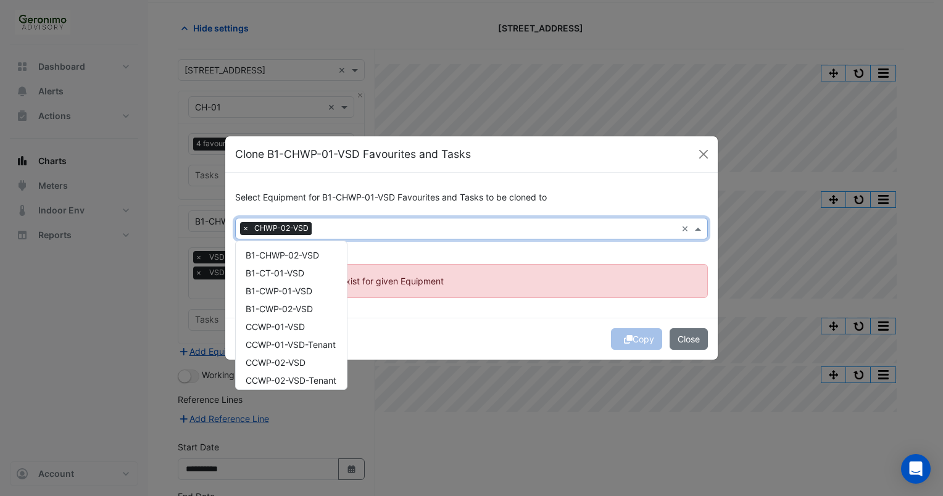
click at [554, 321] on div "Copy Close" at bounding box center [471, 339] width 493 height 42
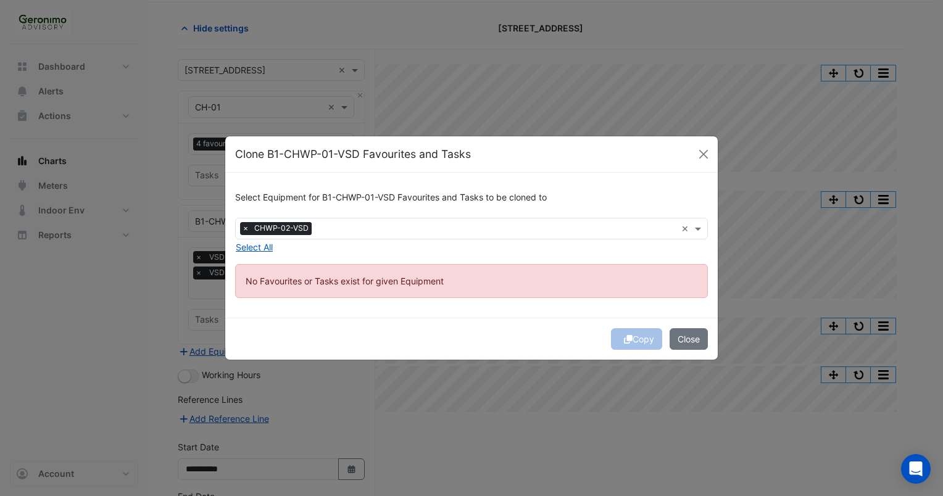
click at [644, 347] on div "Copy Close" at bounding box center [471, 339] width 493 height 42
click at [696, 335] on button "Close" at bounding box center [689, 339] width 38 height 22
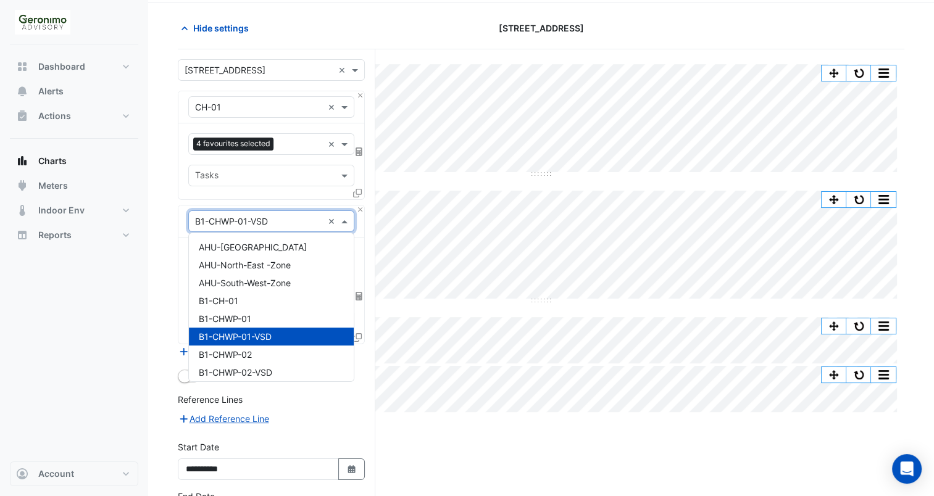
click at [346, 220] on span at bounding box center [345, 221] width 15 height 13
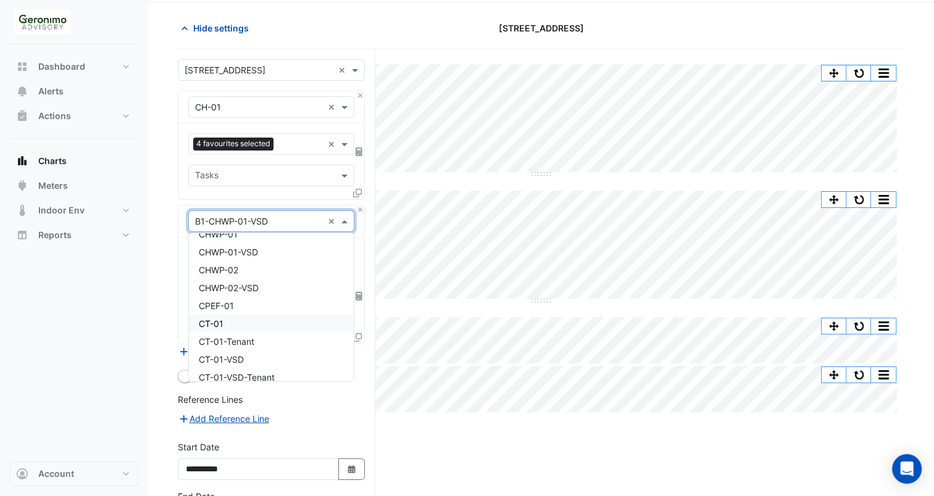
scroll to position [570, 0]
click at [252, 286] on span "CHWP-01-VSD" at bounding box center [228, 286] width 59 height 10
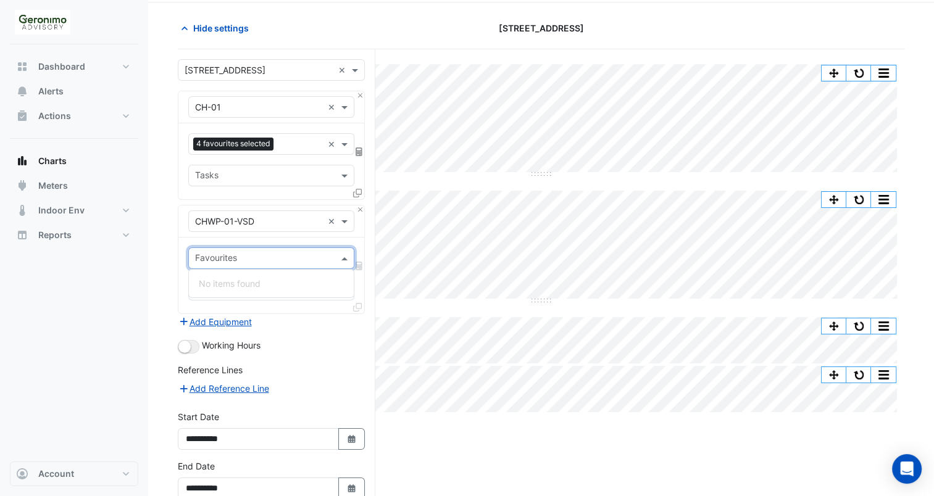
click at [275, 265] on div at bounding box center [263, 260] width 140 height 16
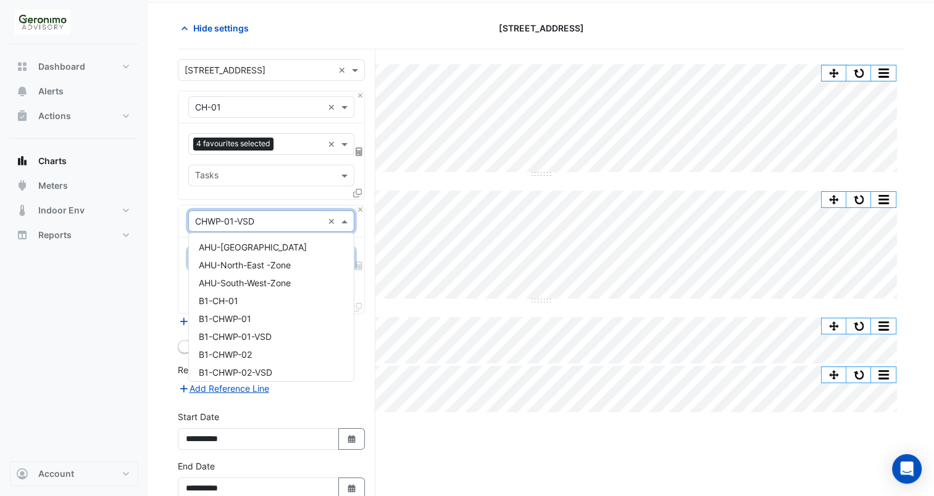
click at [286, 222] on input "text" at bounding box center [259, 221] width 128 height 13
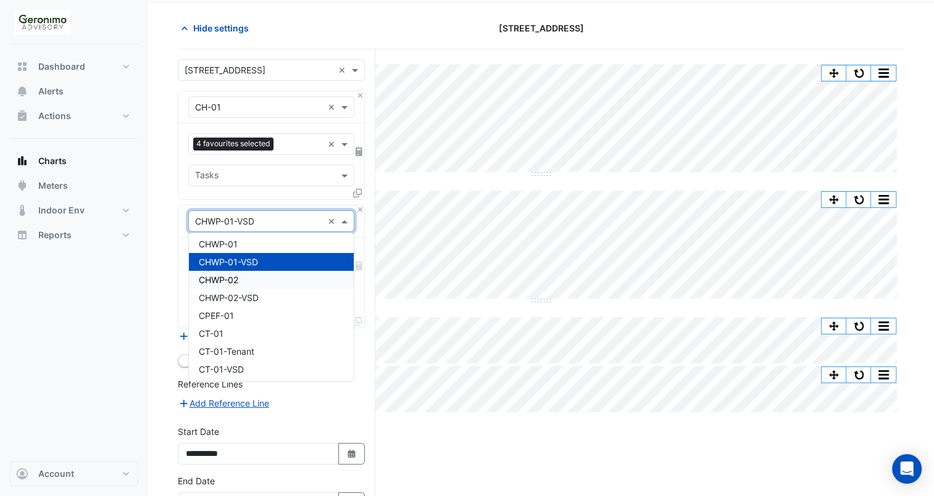
scroll to position [593, 0]
click at [262, 244] on div "CHWP-01" at bounding box center [271, 245] width 165 height 18
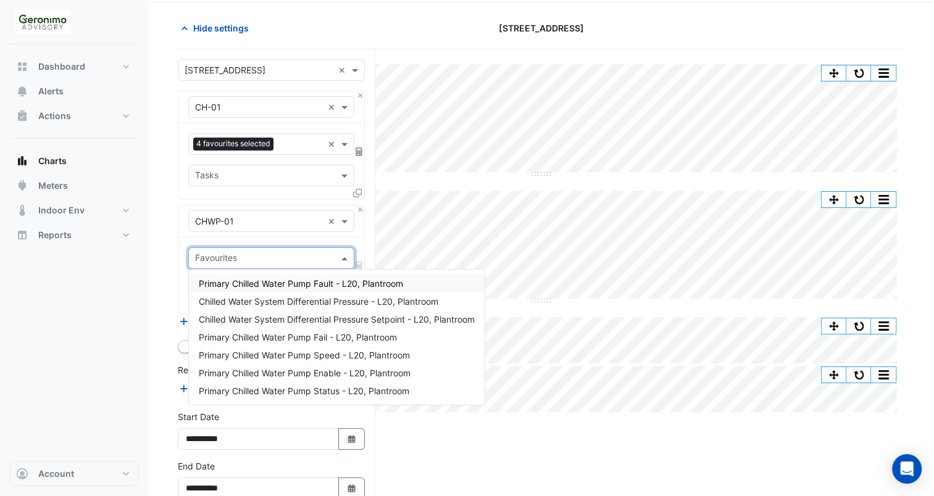
click at [269, 257] on input "text" at bounding box center [264, 259] width 138 height 13
click at [299, 348] on div "Primary Chilled Water Pump Speed - L20, Plantroom" at bounding box center [337, 355] width 296 height 18
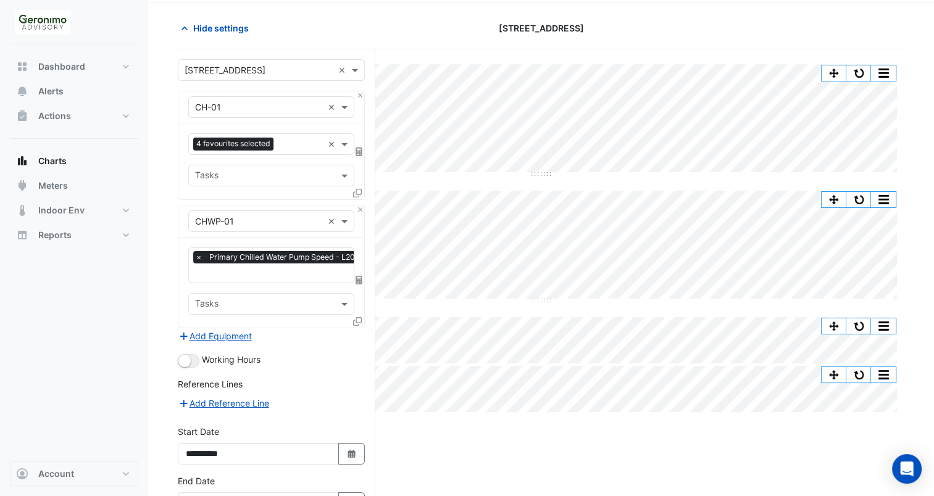
click at [361, 322] on icon at bounding box center [357, 321] width 9 height 9
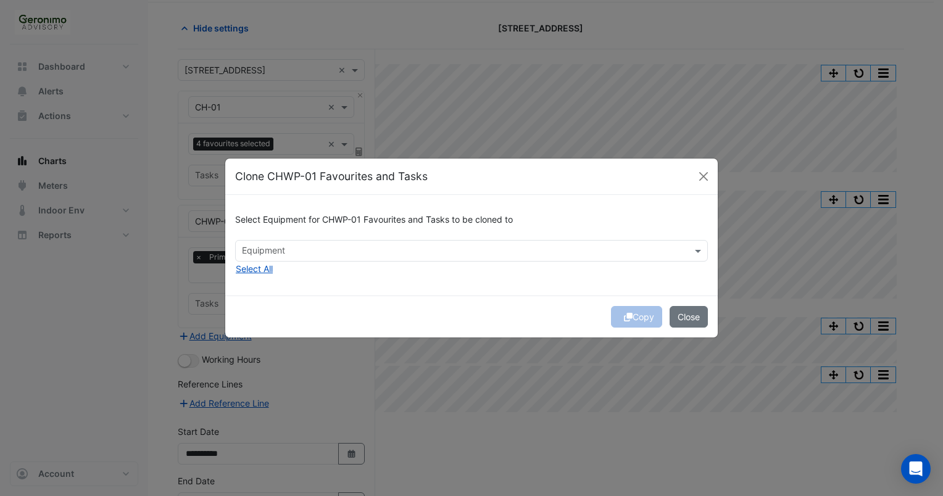
click at [326, 359] on ngb-modal-window "Clone CHWP-01 Favourites and Tasks Select Equipment for CHWP-01 Favourites and …" at bounding box center [471, 248] width 943 height 496
click at [689, 325] on button "Close" at bounding box center [689, 317] width 38 height 22
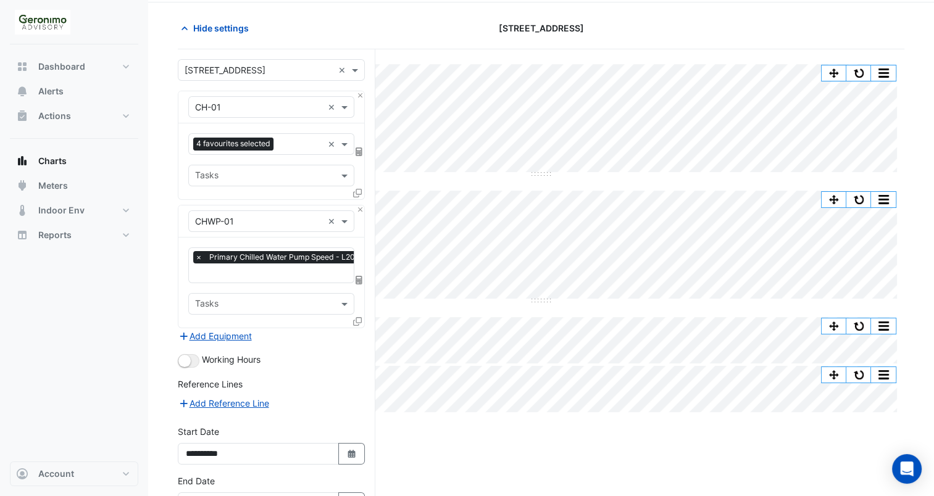
scroll to position [0, 6]
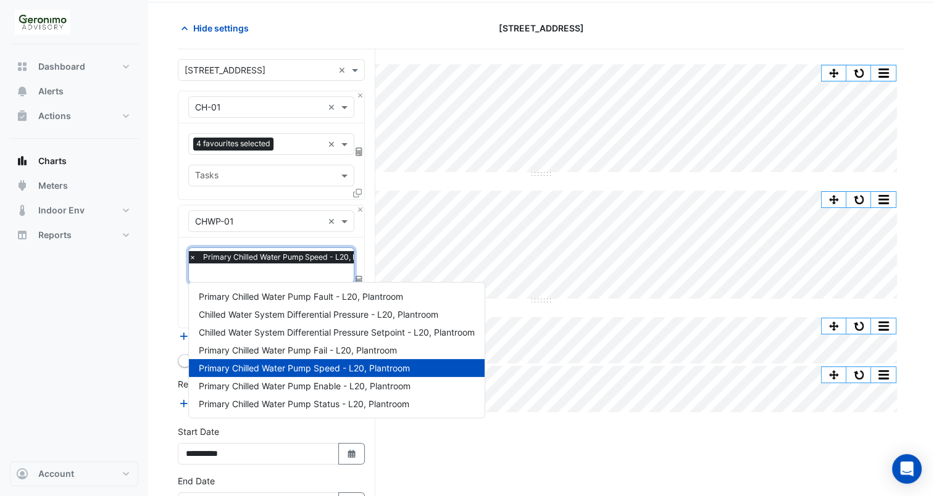
click at [288, 273] on input "text" at bounding box center [292, 274] width 206 height 13
click at [314, 404] on span "Primary Chilled Water Pump Status - L20, Plantroom" at bounding box center [304, 404] width 211 height 10
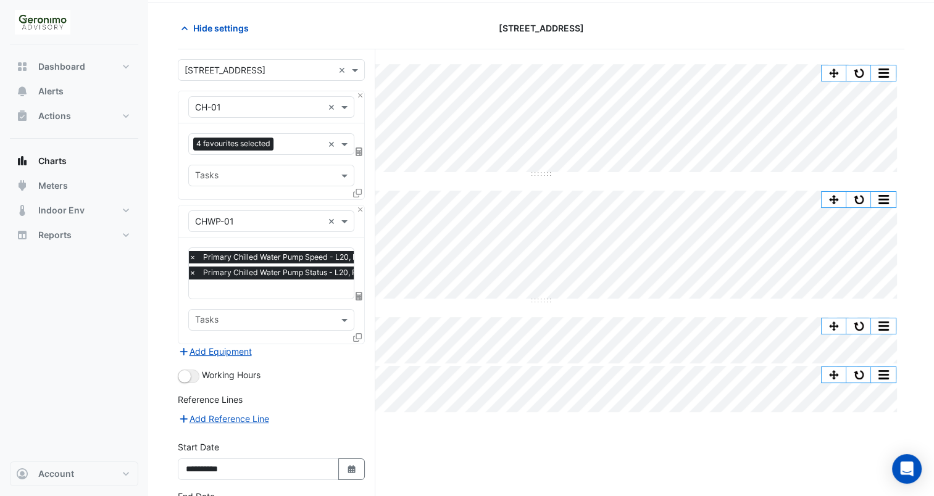
click at [357, 337] on icon at bounding box center [357, 337] width 9 height 9
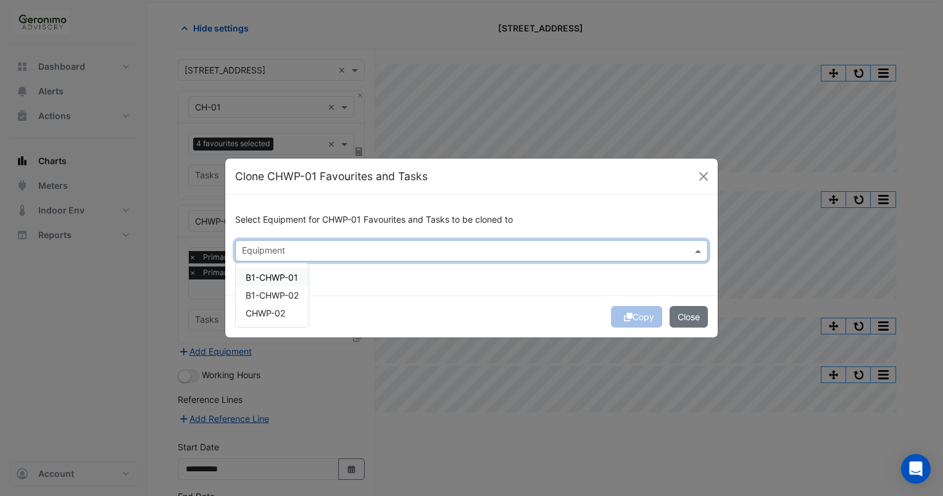
click at [362, 255] on input "text" at bounding box center [464, 252] width 445 height 13
click at [272, 311] on span "CHWP-02" at bounding box center [266, 313] width 40 height 10
click at [639, 317] on div "Copy Close" at bounding box center [471, 317] width 493 height 42
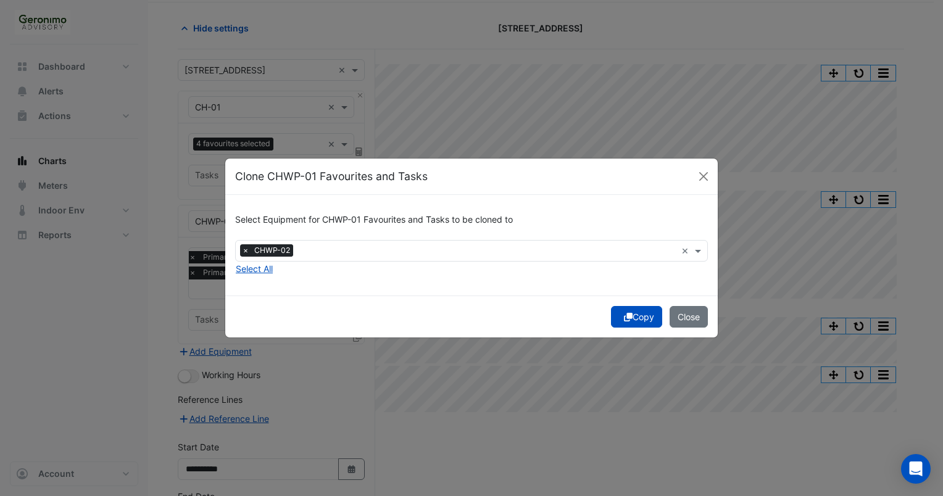
click at [639, 317] on button "Copy" at bounding box center [636, 317] width 51 height 22
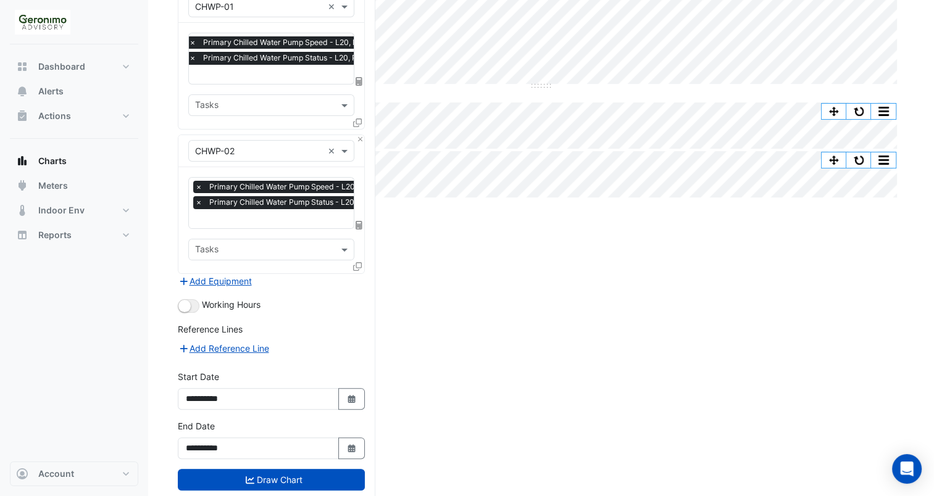
scroll to position [278, 0]
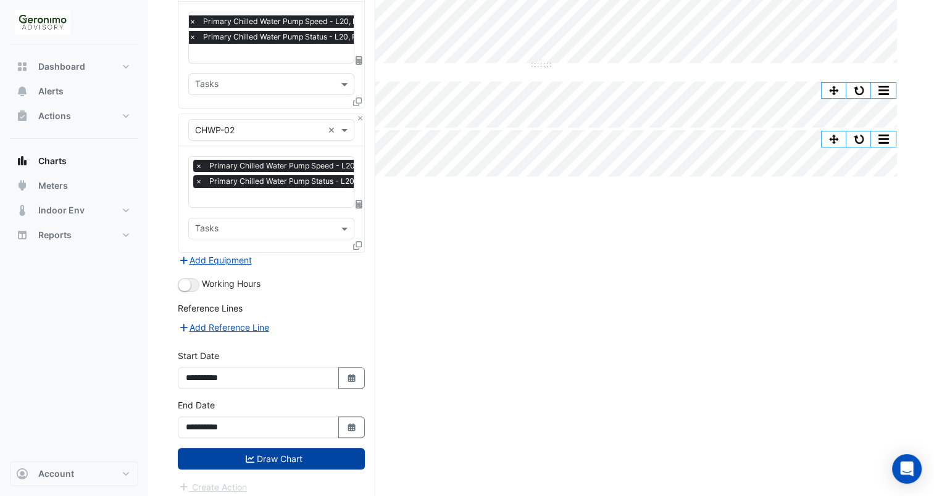
click at [275, 457] on button "Draw Chart" at bounding box center [271, 459] width 187 height 22
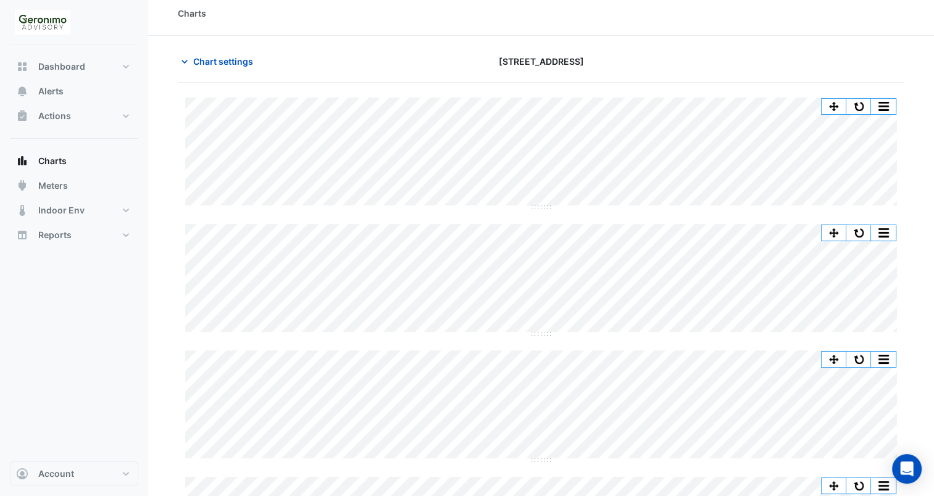
scroll to position [8, 0]
click at [83, 80] on button "Alerts" at bounding box center [74, 91] width 128 height 25
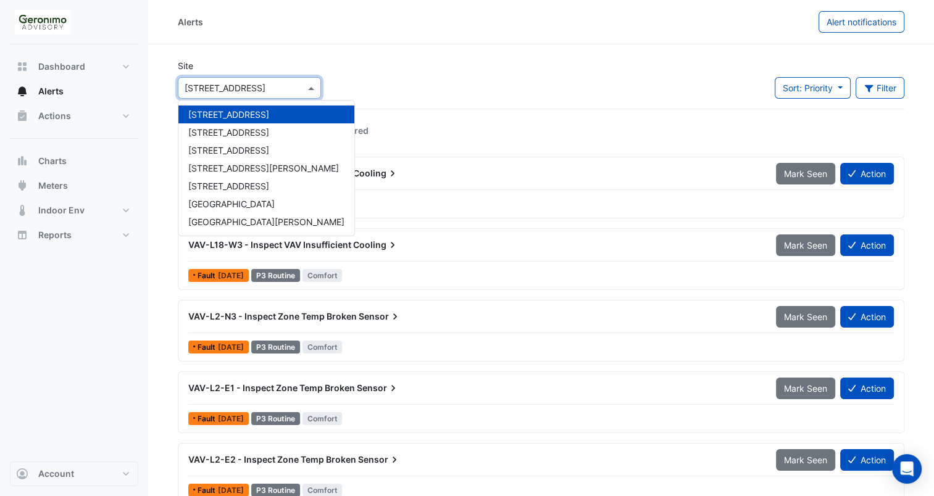
click at [302, 82] on div at bounding box center [249, 88] width 142 height 14
click at [248, 215] on div "[GEOGRAPHIC_DATA][PERSON_NAME]" at bounding box center [266, 222] width 176 height 18
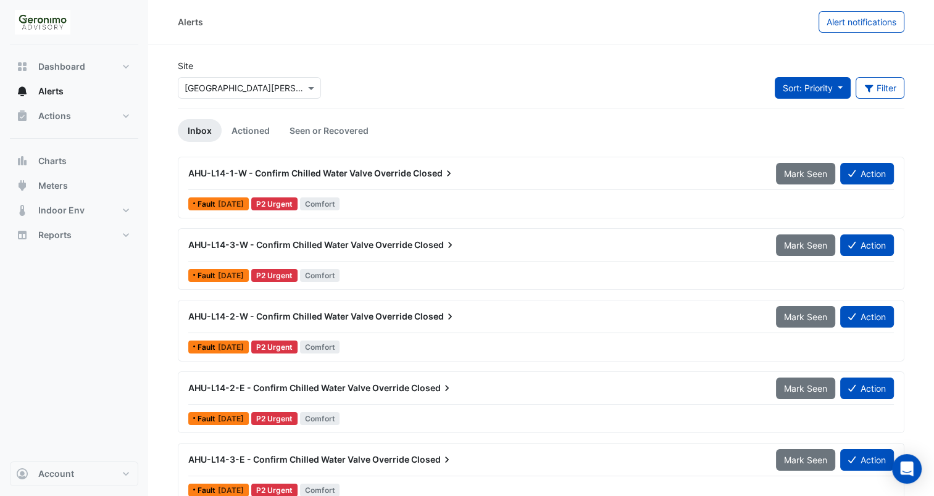
click at [820, 83] on span "Sort: Priority" at bounding box center [808, 88] width 50 height 10
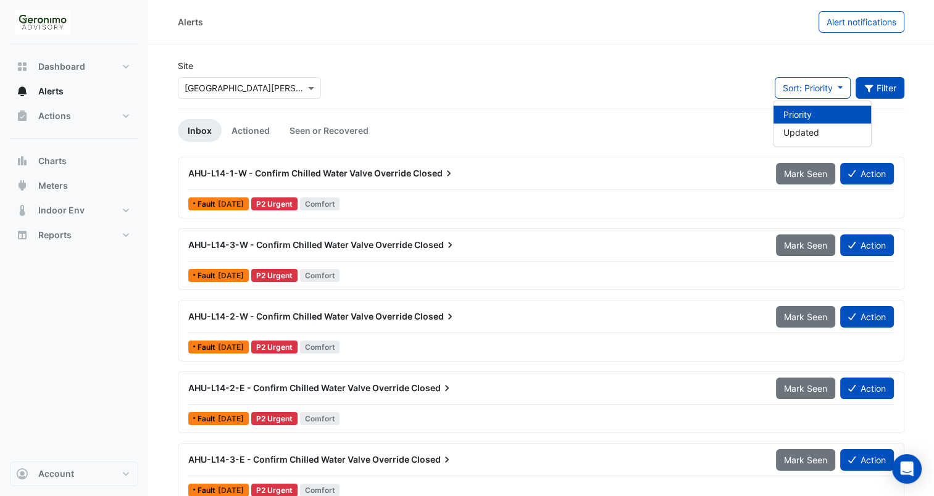
click at [867, 86] on icon "button" at bounding box center [868, 88] width 9 height 7
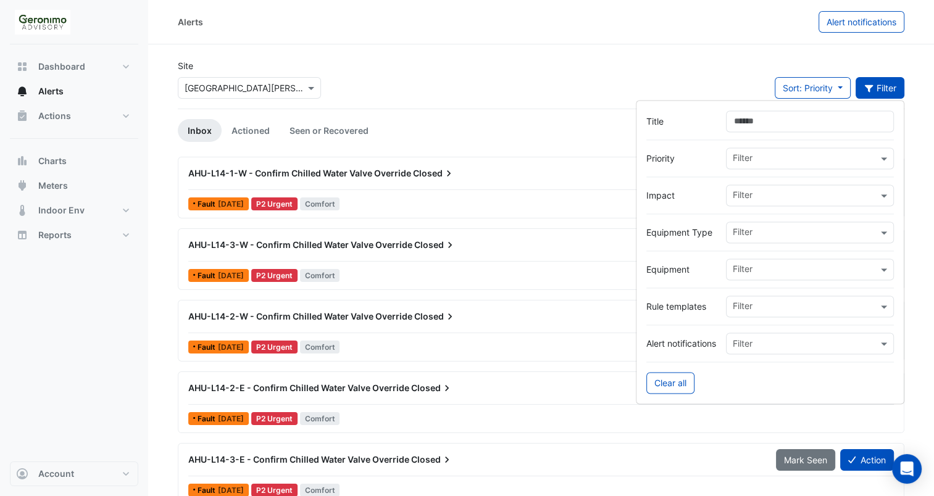
click at [721, 69] on div "Site × [GEOGRAPHIC_DATA][PERSON_NAME] Sort: Priority Priority Updated Filter" at bounding box center [541, 83] width 742 height 49
